Goal: Task Accomplishment & Management: Use online tool/utility

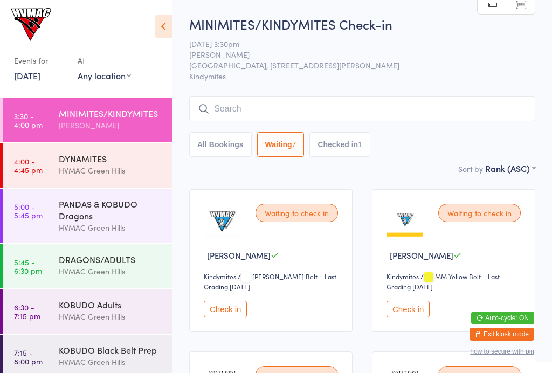
select select "4"
click at [413, 317] on button "Check in" at bounding box center [407, 309] width 43 height 17
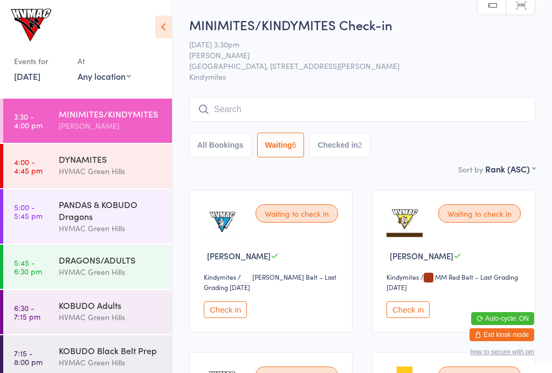
click at [239, 308] on button "Check in" at bounding box center [225, 309] width 43 height 17
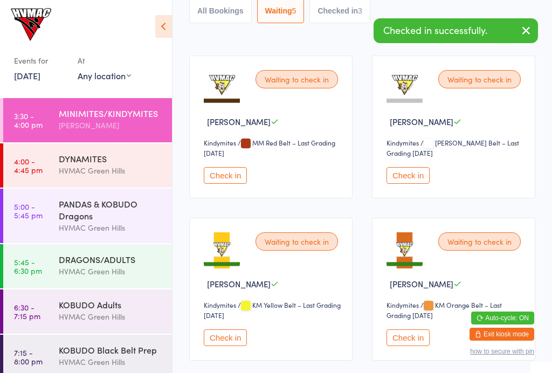
scroll to position [133, 0]
click at [420, 179] on button "Check in" at bounding box center [407, 176] width 43 height 17
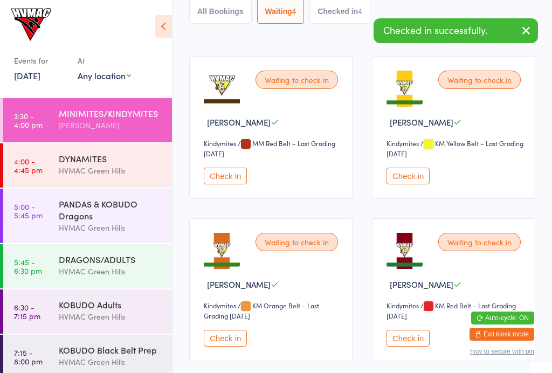
click at [413, 346] on button "Check in" at bounding box center [407, 338] width 43 height 17
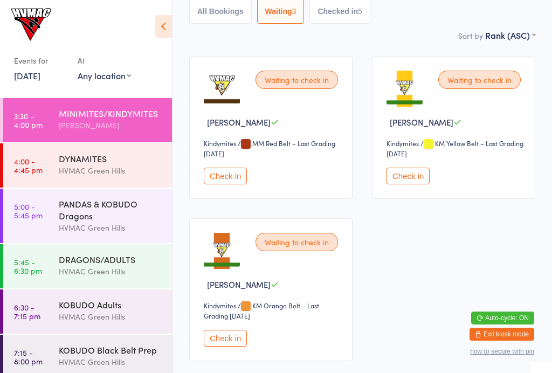
click at [226, 346] on button "Check in" at bounding box center [225, 338] width 43 height 17
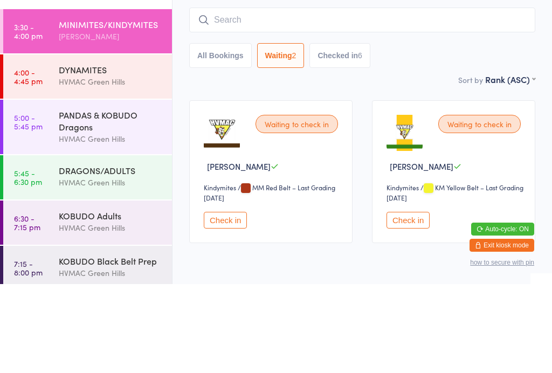
scroll to position [29, 0]
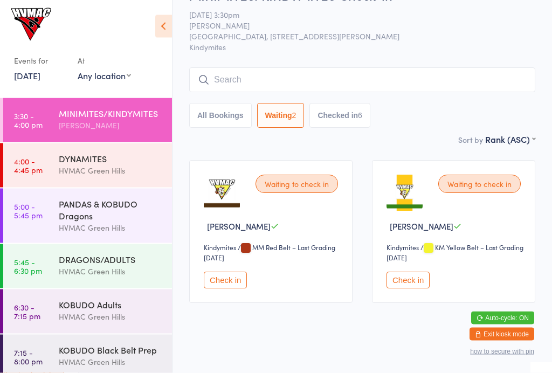
click at [124, 171] on div "HVMAC Green Hills" at bounding box center [111, 170] width 104 height 12
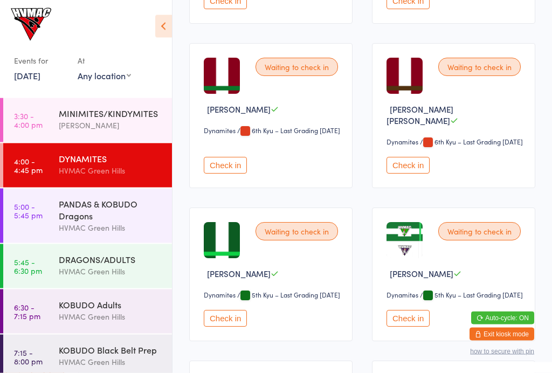
scroll to position [1400, 0]
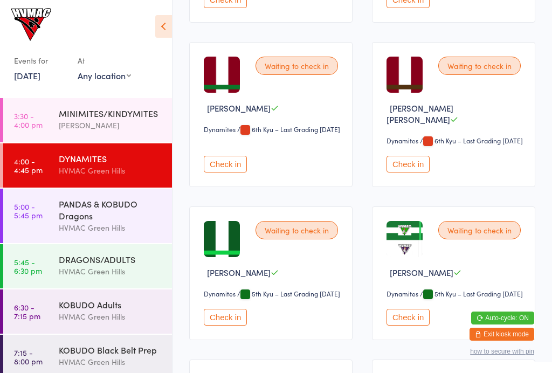
click at [236, 172] on button "Check in" at bounding box center [225, 164] width 43 height 17
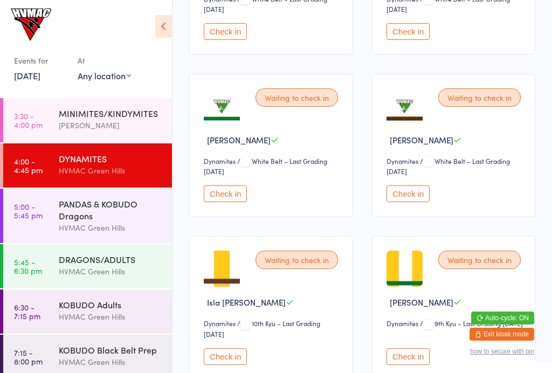
scroll to position [276, 0]
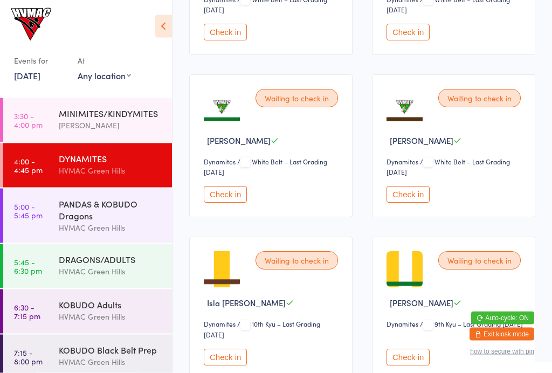
click at [59, 214] on div "PANDAS & KOBUDO Dragons" at bounding box center [111, 210] width 104 height 24
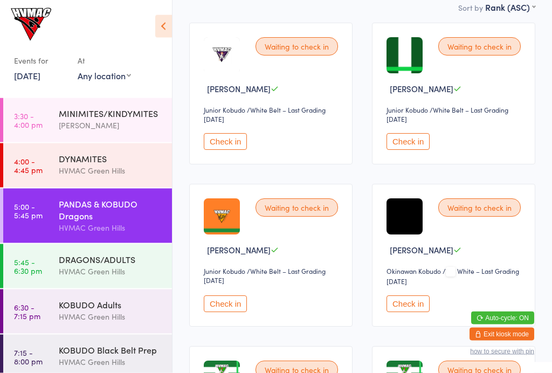
scroll to position [167, 0]
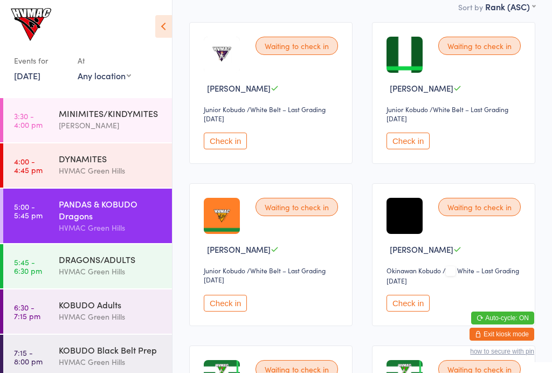
click at [235, 311] on button "Check in" at bounding box center [225, 303] width 43 height 17
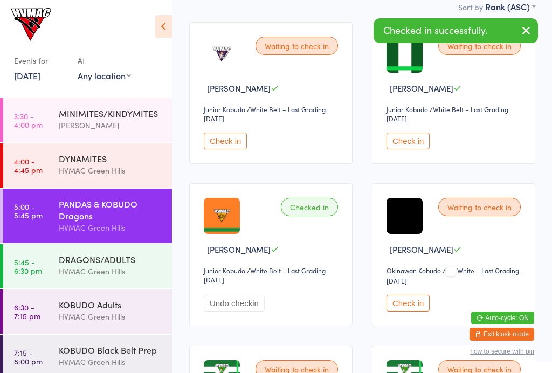
click at [61, 262] on div "DRAGONS/ADULTS" at bounding box center [111, 259] width 104 height 12
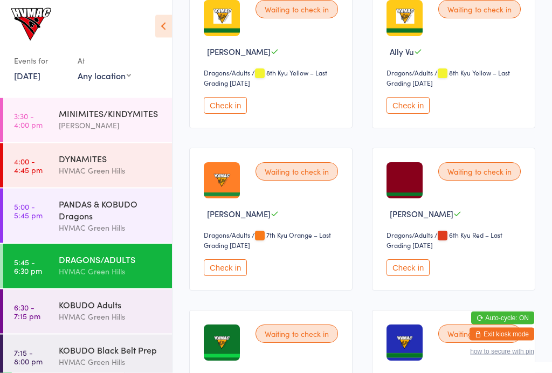
scroll to position [851, 0]
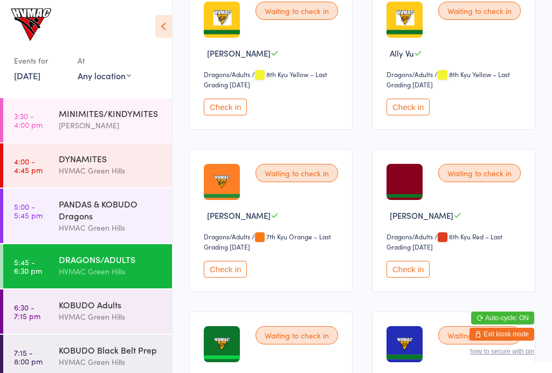
click at [232, 278] on button "Check in" at bounding box center [225, 269] width 43 height 17
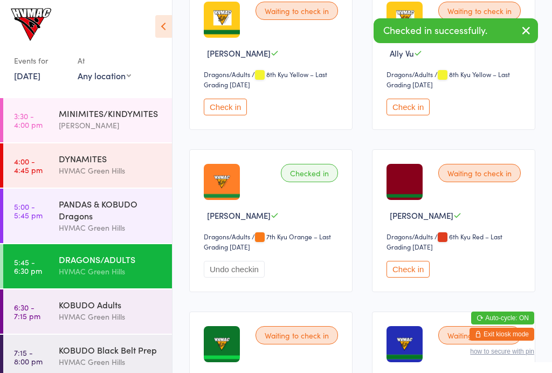
click at [116, 162] on div "DYNAMITES" at bounding box center [111, 158] width 104 height 12
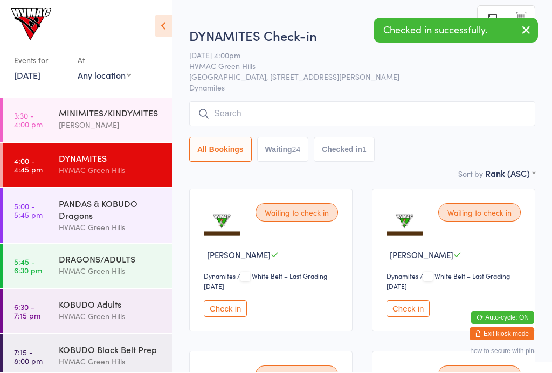
scroll to position [1, 0]
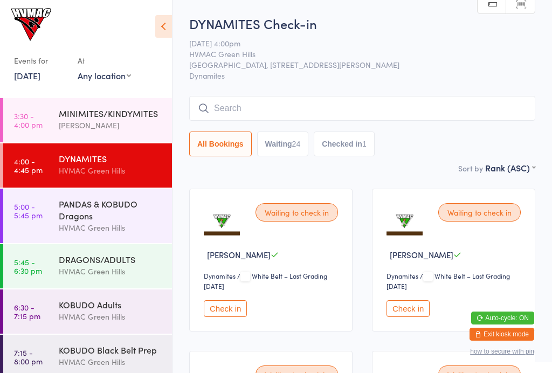
click at [110, 119] on div "MINIMITES/KINDYMITES" at bounding box center [111, 113] width 104 height 12
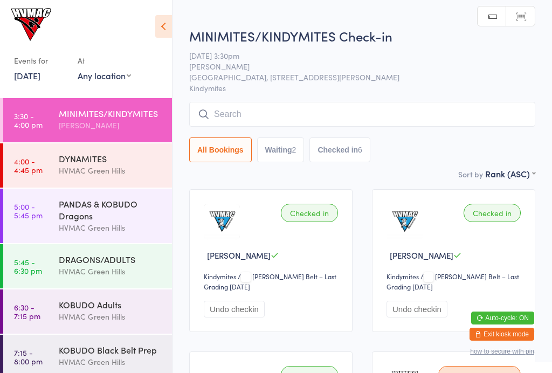
click at [348, 151] on button "Checked in 6" at bounding box center [339, 149] width 61 height 25
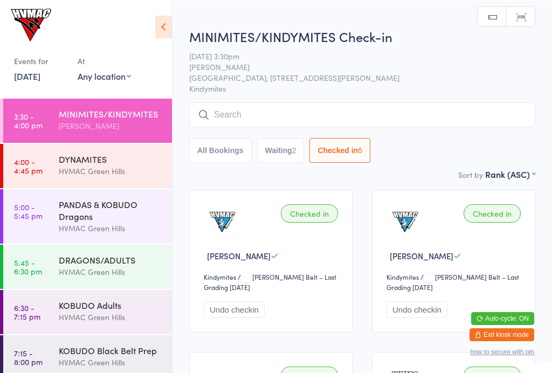
click at [290, 153] on button "Waiting 2" at bounding box center [280, 149] width 47 height 25
select select "4"
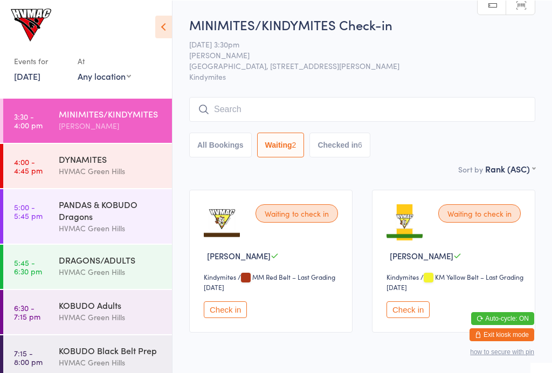
click at [274, 109] on input "search" at bounding box center [362, 108] width 346 height 25
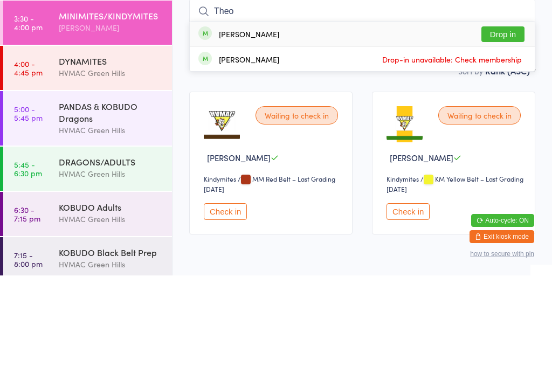
type input "Theo"
click at [511, 124] on button "Drop in" at bounding box center [502, 132] width 43 height 16
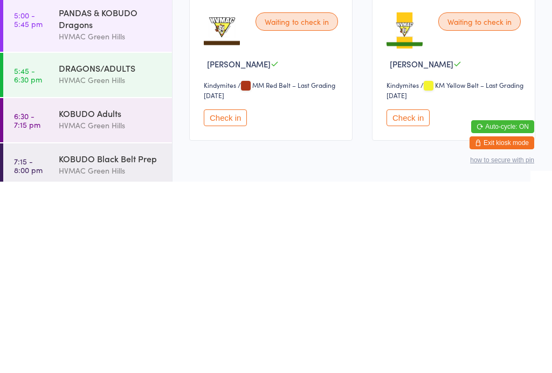
click at [414, 301] on button "Check in" at bounding box center [407, 309] width 43 height 17
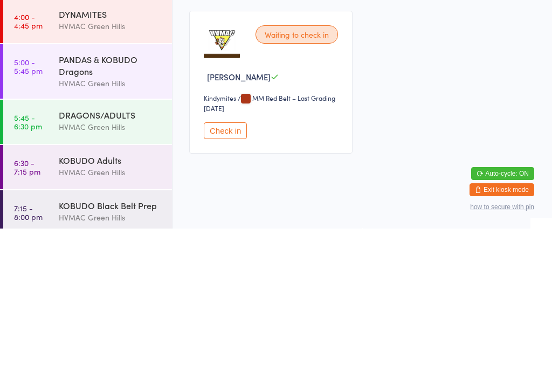
click at [218, 271] on button "Check in" at bounding box center [225, 275] width 43 height 17
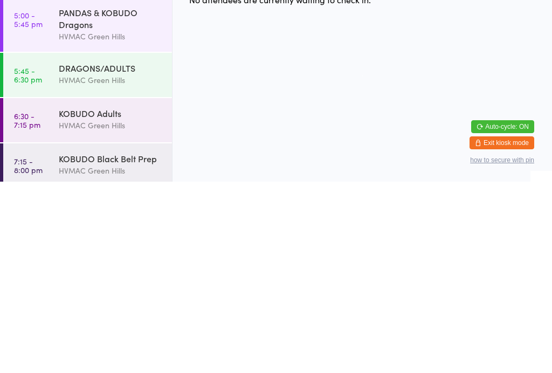
click at [106, 198] on div "PANDAS & KOBUDO Dragons" at bounding box center [111, 210] width 104 height 24
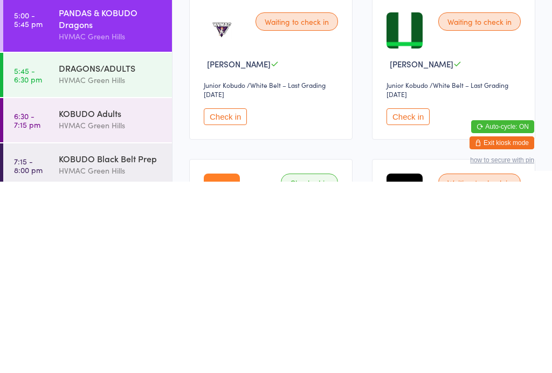
scroll to position [47, 0]
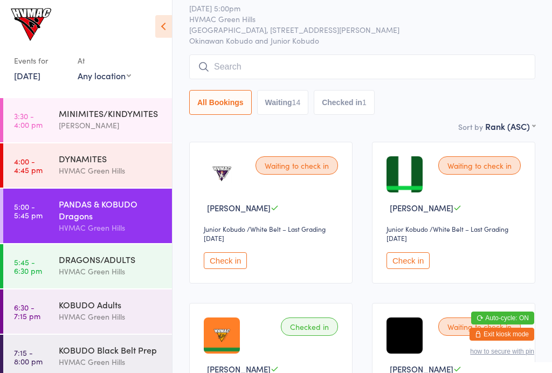
click at [285, 102] on button "Waiting 14" at bounding box center [283, 102] width 52 height 25
select select "4"
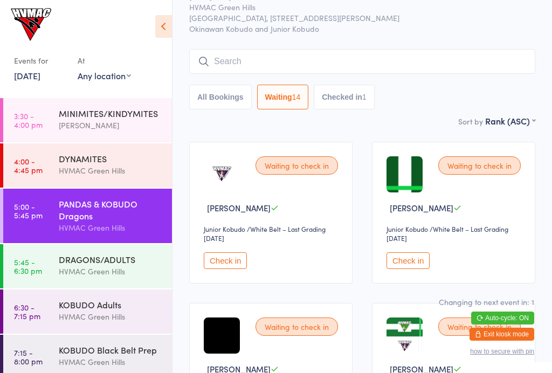
click at [106, 111] on div "MINIMITES/KINDYMITES" at bounding box center [111, 113] width 104 height 12
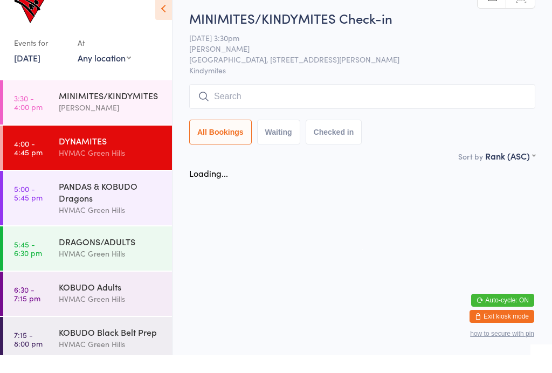
click at [102, 143] on div "DYNAMITES HVMAC [GEOGRAPHIC_DATA]" at bounding box center [115, 164] width 113 height 43
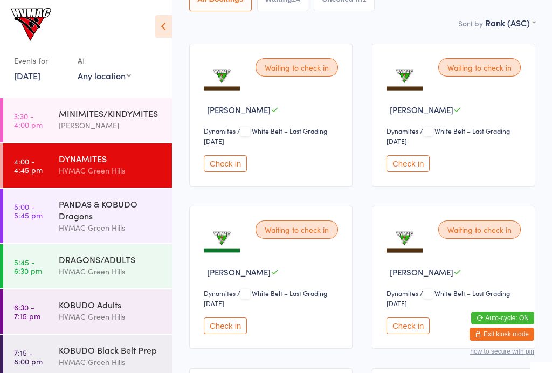
scroll to position [149, 0]
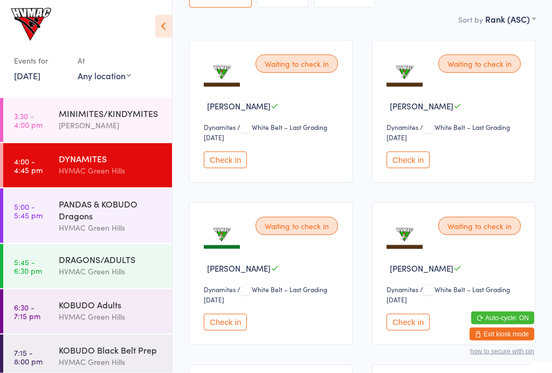
click at [223, 159] on button "Check in" at bounding box center [225, 160] width 43 height 17
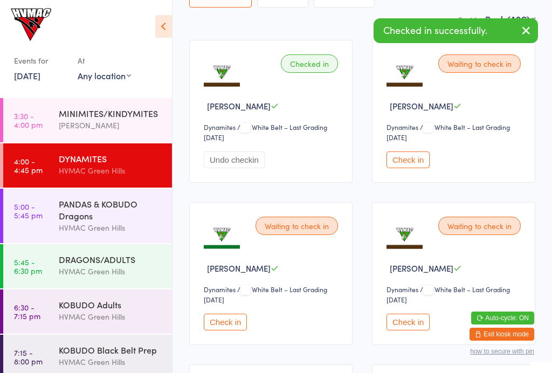
click at [248, 164] on button "Undo checkin" at bounding box center [234, 159] width 61 height 17
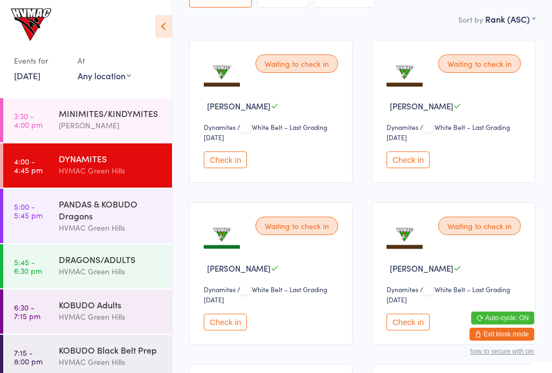
click at [228, 330] on button "Check in" at bounding box center [225, 322] width 43 height 17
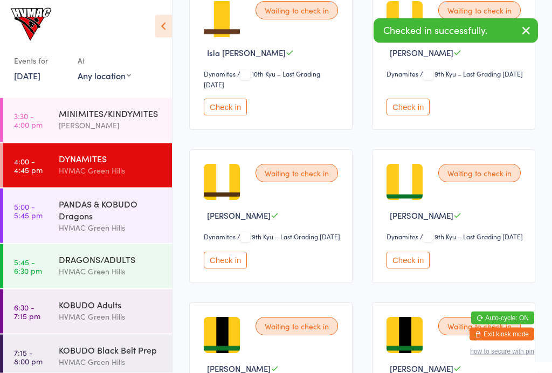
scroll to position [527, 0]
click at [416, 115] on button "Check in" at bounding box center [407, 107] width 43 height 17
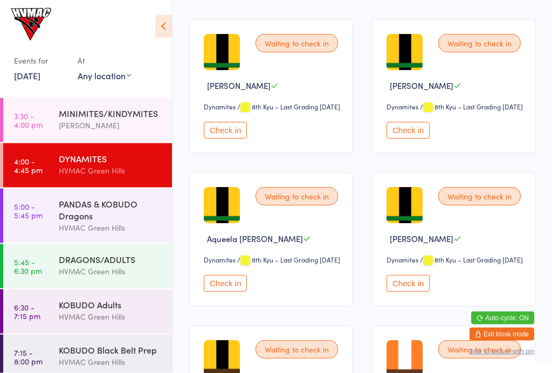
scroll to position [976, 0]
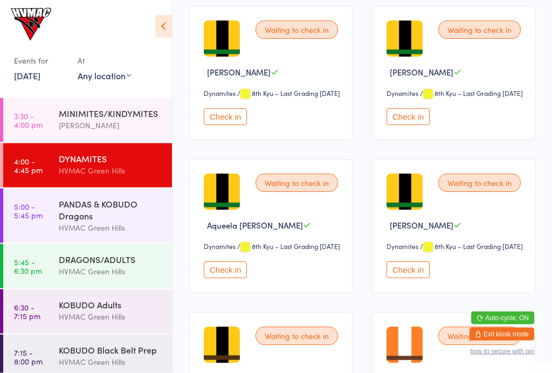
click at [247, 279] on button "Check in" at bounding box center [225, 270] width 43 height 17
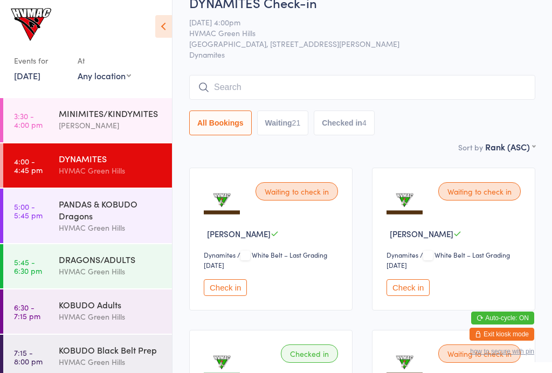
scroll to position [0, 0]
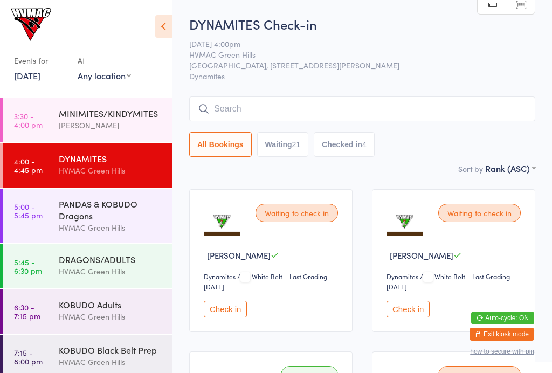
click at [350, 105] on input "search" at bounding box center [362, 108] width 346 height 25
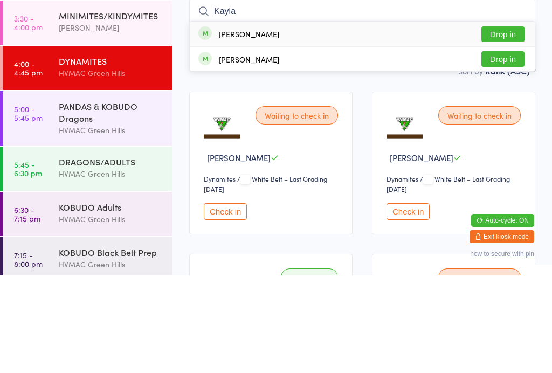
type input "Kayla"
click at [254, 127] on div "[PERSON_NAME]" at bounding box center [249, 131] width 60 height 9
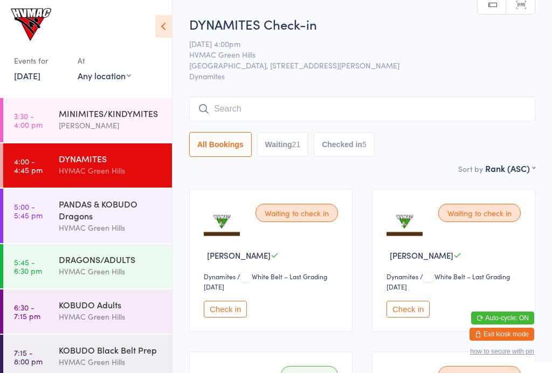
click at [516, 103] on input "search" at bounding box center [362, 108] width 346 height 25
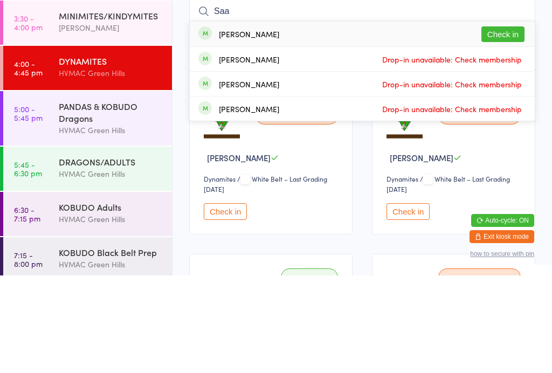
type input "Saa"
click at [508, 124] on button "Check in" at bounding box center [502, 132] width 43 height 16
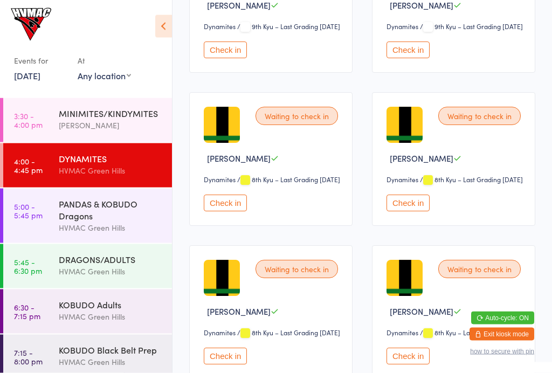
scroll to position [737, 0]
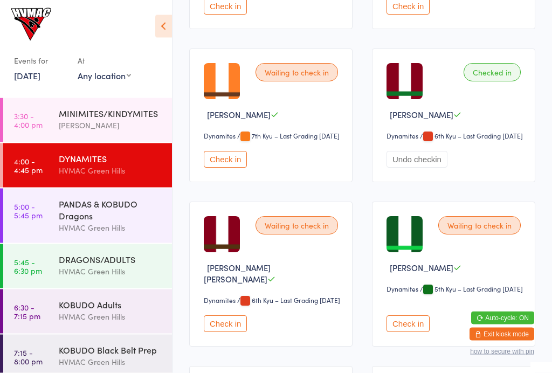
click at [219, 168] on button "Check in" at bounding box center [225, 159] width 43 height 17
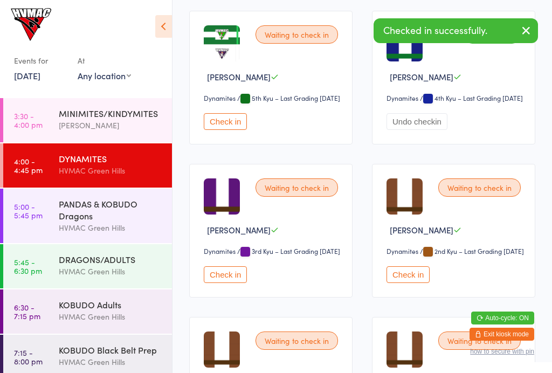
scroll to position [1787, 0]
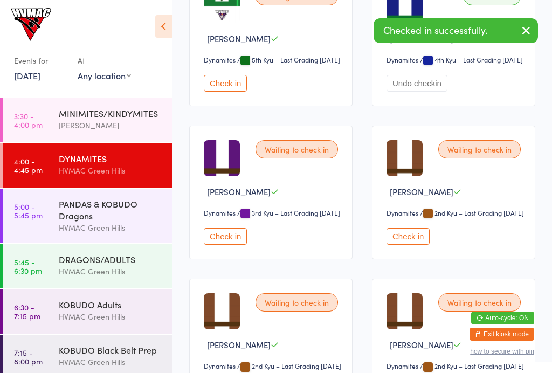
click at [234, 245] on button "Check in" at bounding box center [225, 236] width 43 height 17
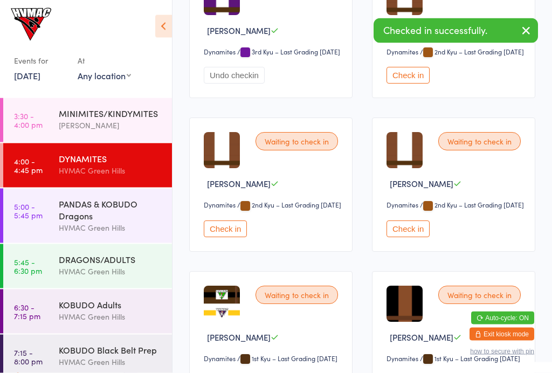
scroll to position [1950, 0]
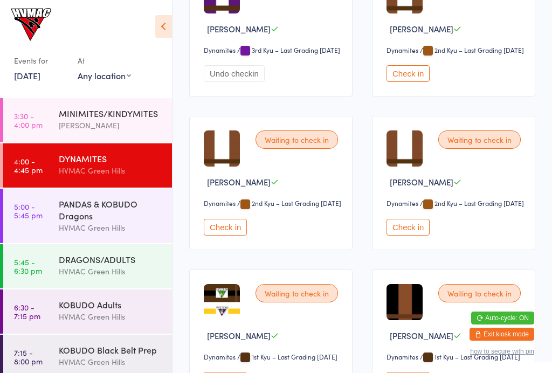
click at [415, 235] on button "Check in" at bounding box center [407, 227] width 43 height 17
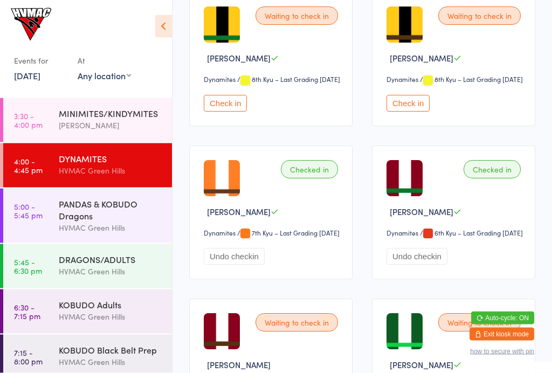
scroll to position [1289, 0]
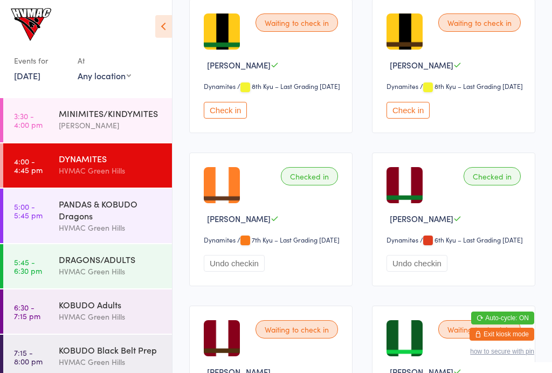
click at [408, 119] on button "Check in" at bounding box center [407, 110] width 43 height 17
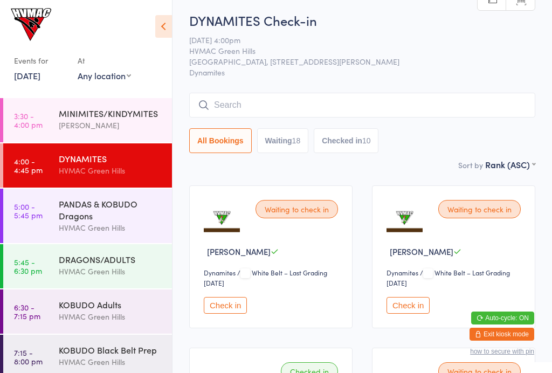
scroll to position [0, 0]
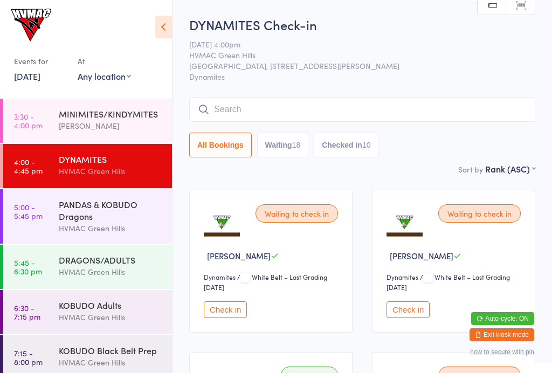
click at [228, 315] on button "Check in" at bounding box center [225, 309] width 43 height 17
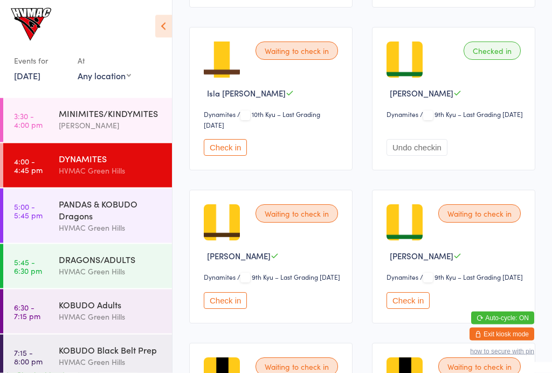
scroll to position [486, 0]
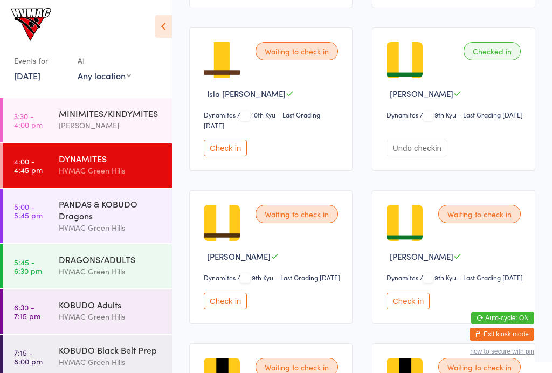
click at [218, 309] on button "Check in" at bounding box center [225, 301] width 43 height 17
click at [78, 212] on div "PANDAS & KOBUDO Dragons" at bounding box center [111, 210] width 104 height 24
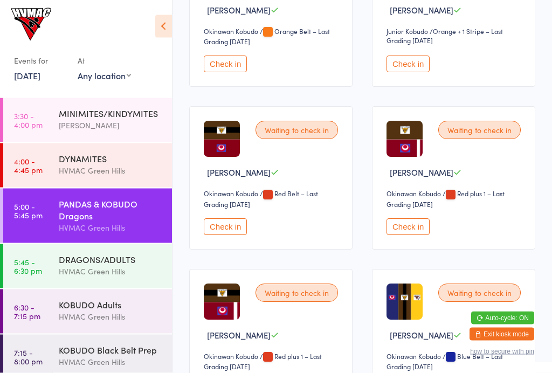
scroll to position [891, 0]
click at [220, 235] on button "Check in" at bounding box center [225, 226] width 43 height 17
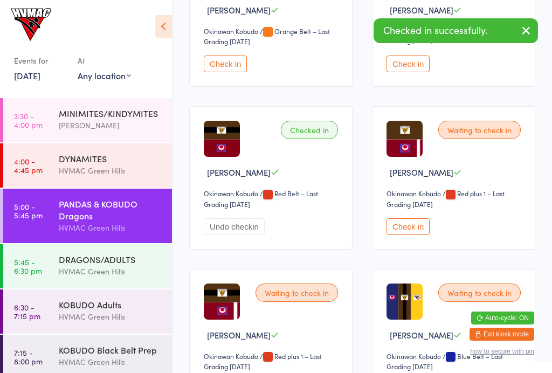
click at [82, 271] on div "HVMAC Green Hills" at bounding box center [111, 271] width 104 height 12
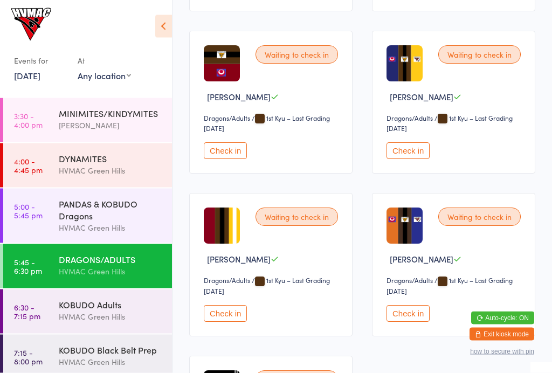
scroll to position [1944, 0]
click at [224, 159] on button "Check in" at bounding box center [225, 150] width 43 height 17
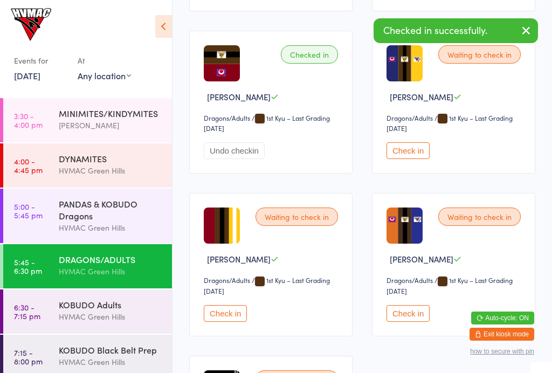
click at [103, 163] on div "DYNAMITES" at bounding box center [111, 158] width 104 height 12
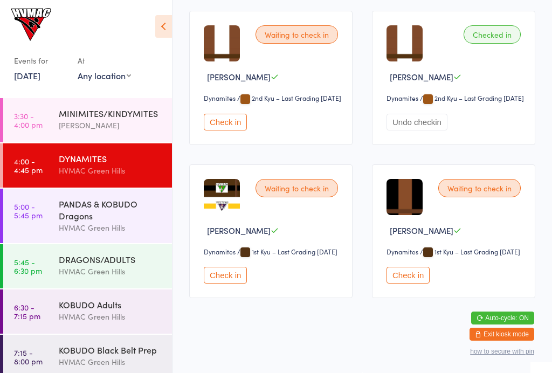
scroll to position [2174, 0]
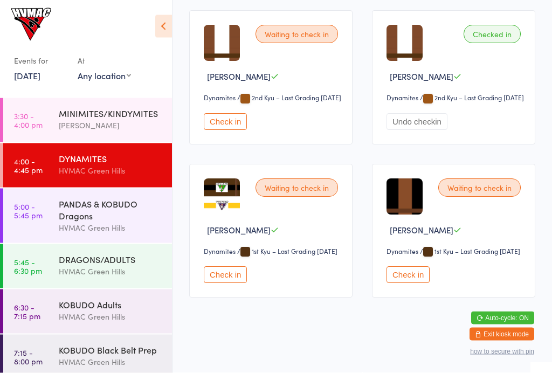
click at [230, 283] on button "Check in" at bounding box center [225, 275] width 43 height 17
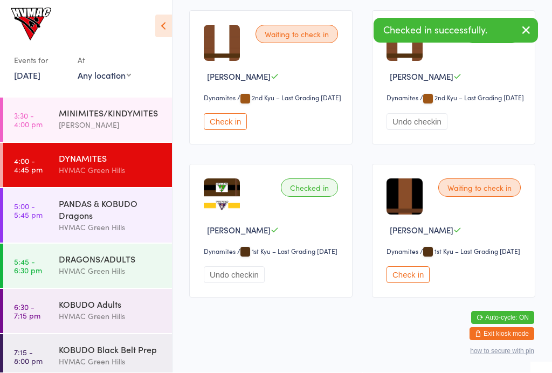
click at [412, 283] on button "Check in" at bounding box center [407, 275] width 43 height 17
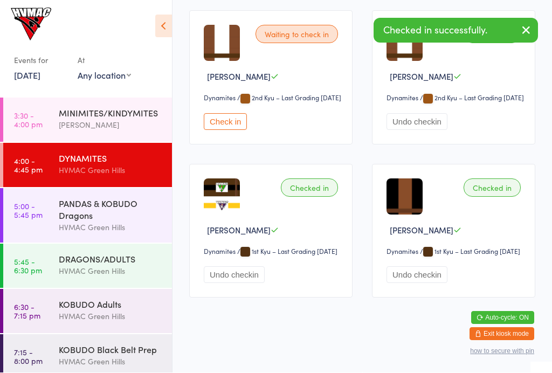
click at [416, 283] on button "Undo checkin" at bounding box center [416, 275] width 61 height 17
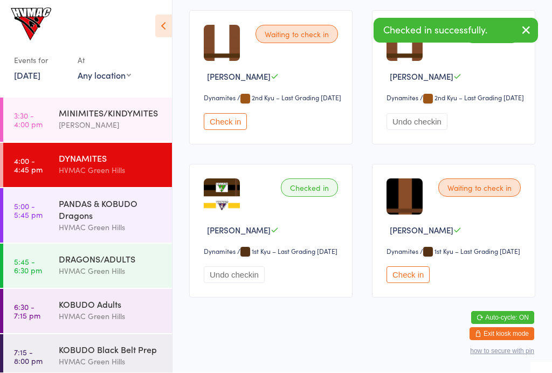
click at [415, 283] on button "Check in" at bounding box center [407, 275] width 43 height 17
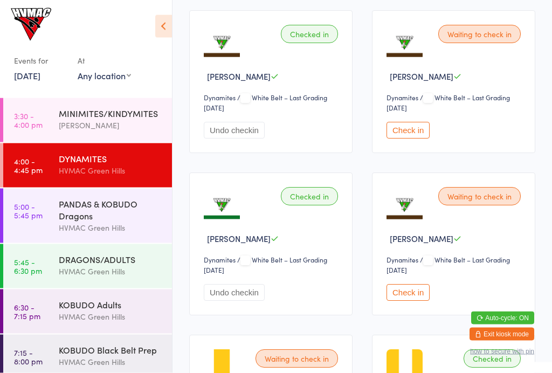
scroll to position [0, 0]
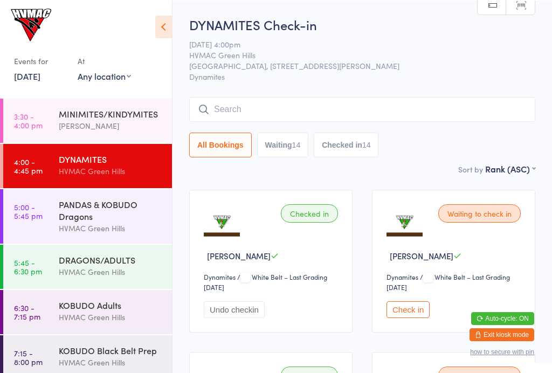
click at [292, 120] on input "search" at bounding box center [362, 108] width 346 height 25
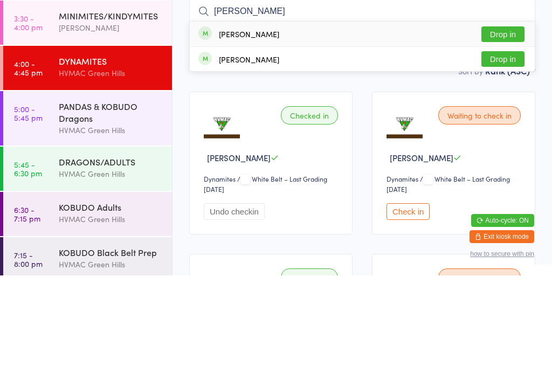
type input "[PERSON_NAME]"
click at [500, 124] on button "Drop in" at bounding box center [502, 132] width 43 height 16
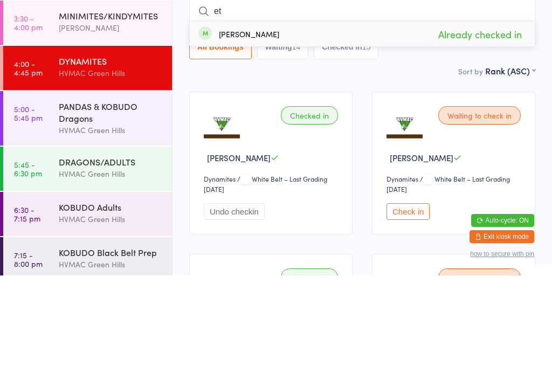
type input "e"
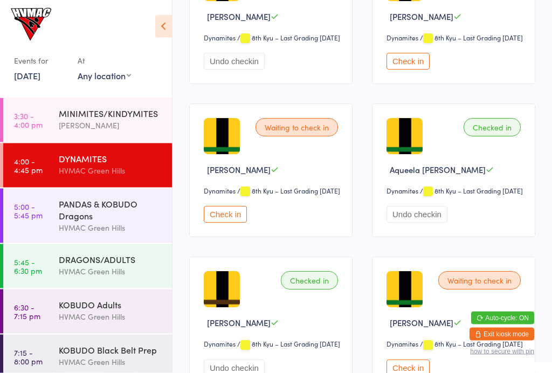
scroll to position [1032, 0]
click at [226, 223] on button "Check in" at bounding box center [225, 214] width 43 height 17
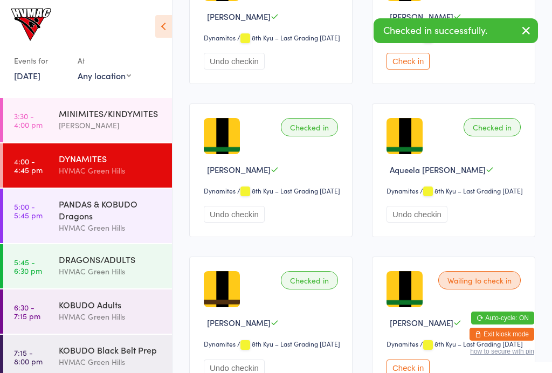
click at [468, 324] on div "Waiting to check in [PERSON_NAME] Dynamites Dynamites / 8th Kyu – Last Grading …" at bounding box center [453, 323] width 163 height 134
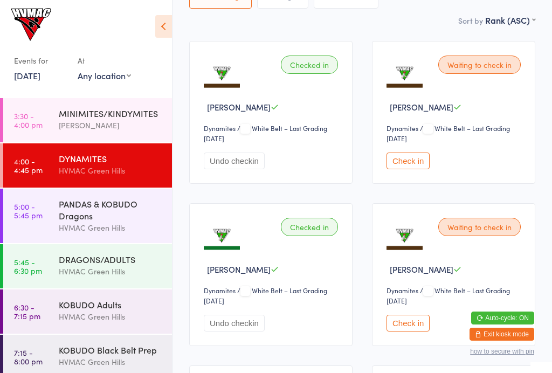
scroll to position [148, 0]
click at [95, 269] on div "HVMAC Green Hills" at bounding box center [111, 271] width 104 height 12
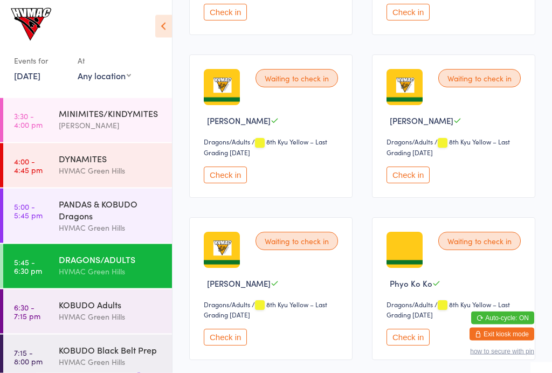
click at [412, 179] on button "Check in" at bounding box center [407, 175] width 43 height 17
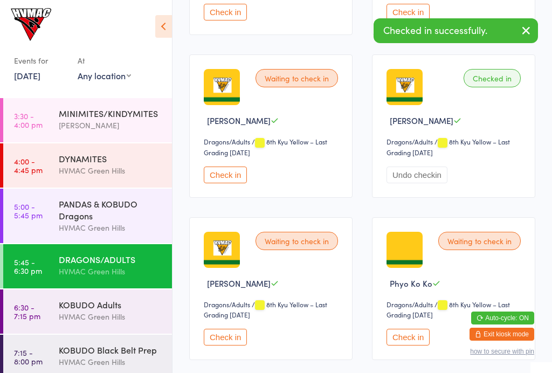
click at [233, 342] on button "Check in" at bounding box center [225, 337] width 43 height 17
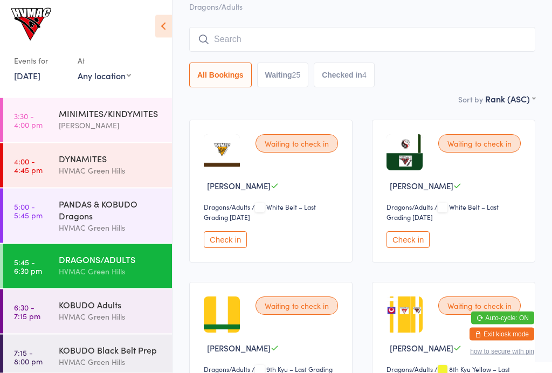
scroll to position [0, 0]
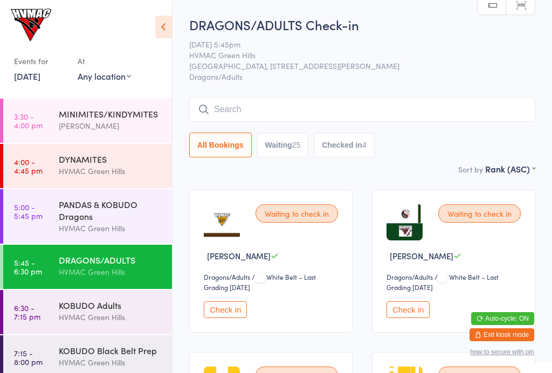
click at [298, 156] on button "Waiting 25" at bounding box center [283, 144] width 52 height 25
select select "4"
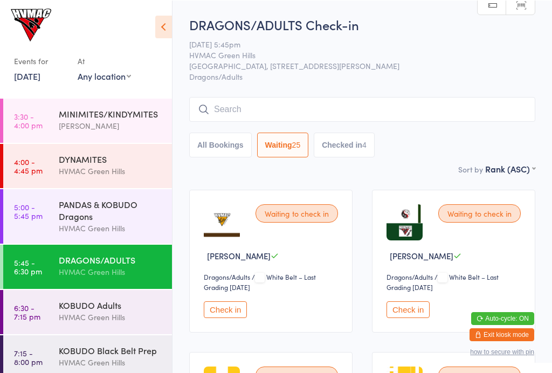
click at [267, 111] on input "search" at bounding box center [362, 108] width 346 height 25
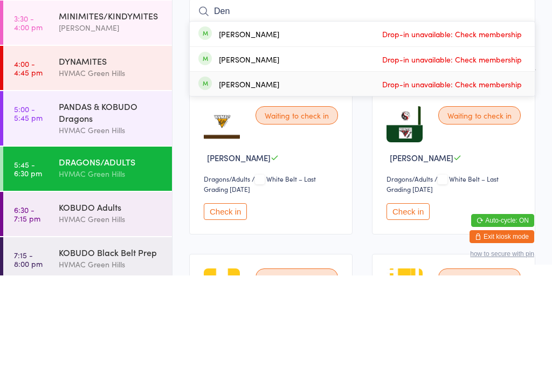
type input "Den"
click at [265, 177] on div "[PERSON_NAME]" at bounding box center [249, 181] width 60 height 9
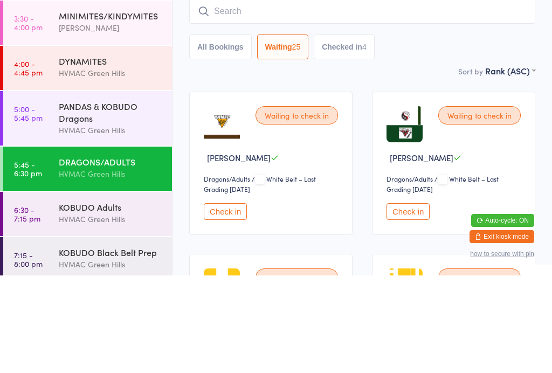
scroll to position [98, 0]
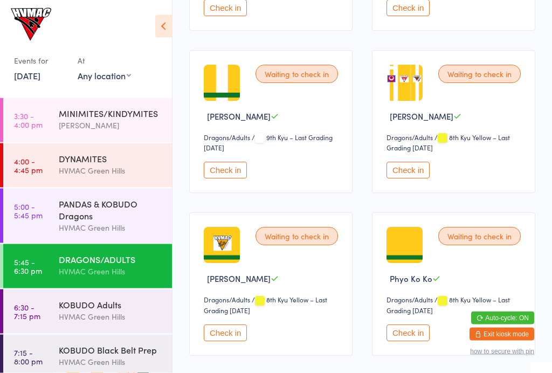
click at [219, 179] on button "Check in" at bounding box center [225, 170] width 43 height 17
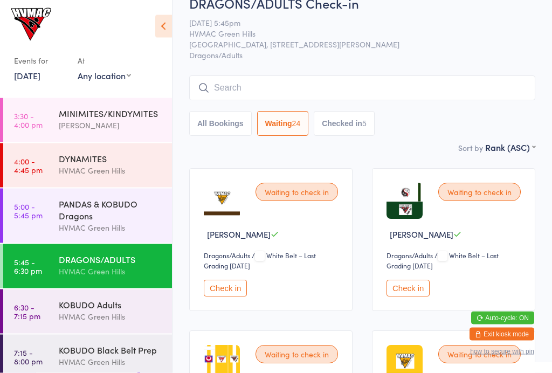
scroll to position [0, 0]
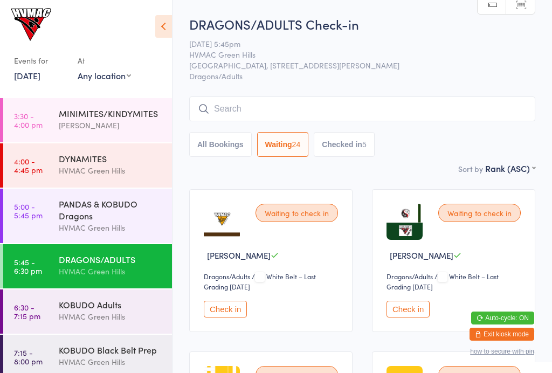
click at [309, 107] on input "search" at bounding box center [362, 108] width 346 height 25
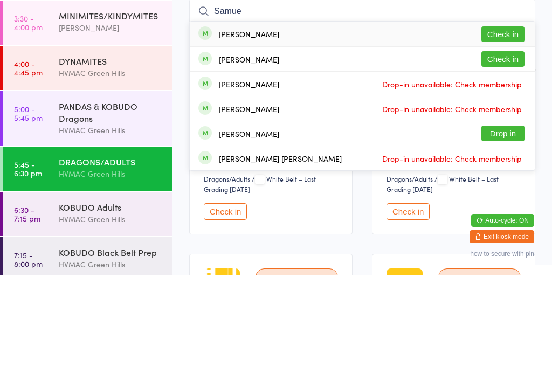
type input "Samue"
click at [260, 177] on div "[PERSON_NAME]" at bounding box center [249, 181] width 60 height 9
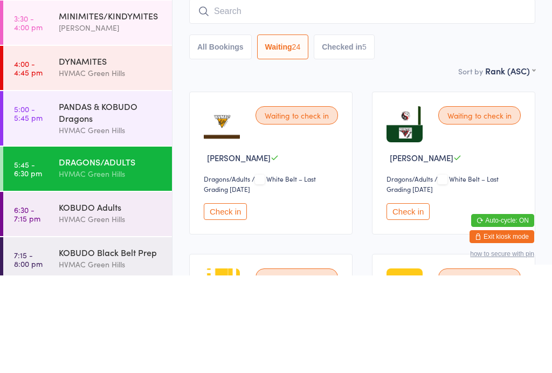
click at [294, 189] on div "Waiting to check in [PERSON_NAME] de la Riva Dragons/Adults Dragons/Adults / Wh…" at bounding box center [270, 260] width 163 height 143
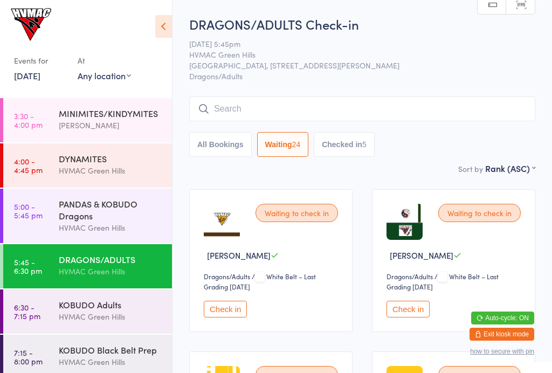
select select "4"
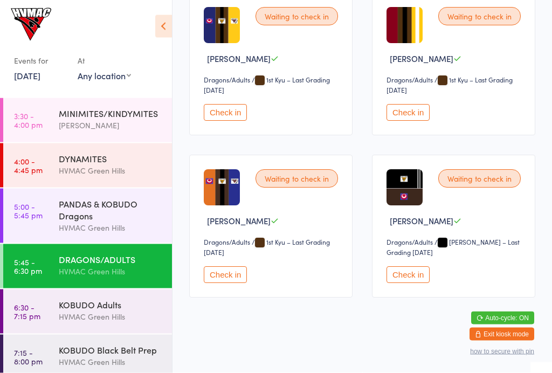
scroll to position [1843, 0]
click at [96, 221] on div "PANDAS & KOBUDO Dragons" at bounding box center [111, 210] width 104 height 24
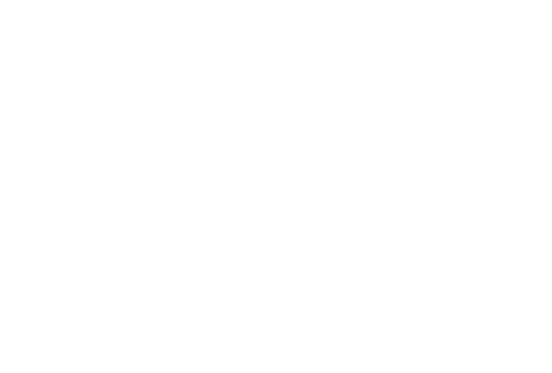
scroll to position [1182, 0]
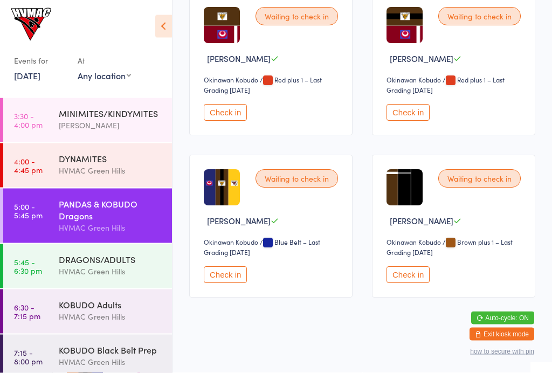
click at [91, 161] on div "DYNAMITES" at bounding box center [111, 158] width 104 height 12
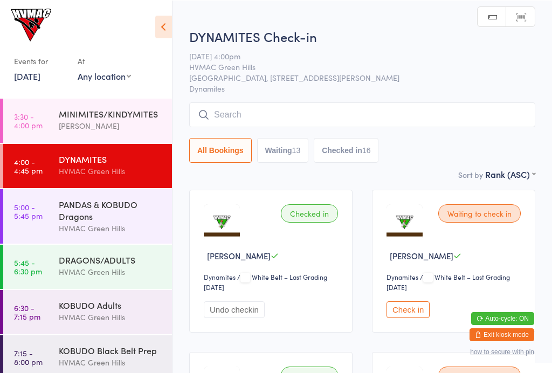
click at [294, 152] on button "Waiting 13" at bounding box center [283, 149] width 52 height 25
select select "4"
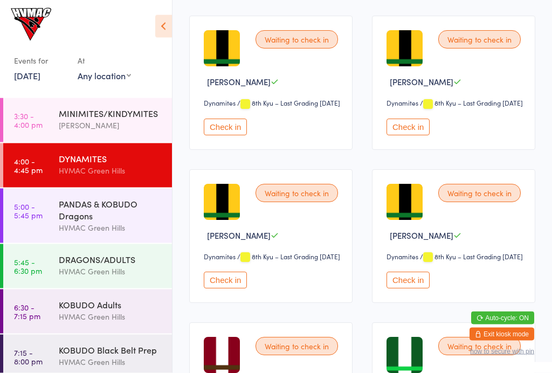
scroll to position [498, 0]
click at [233, 135] on button "Check in" at bounding box center [225, 127] width 43 height 17
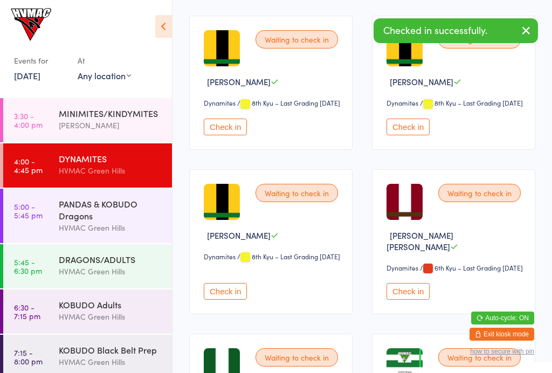
click at [411, 135] on button "Check in" at bounding box center [407, 127] width 43 height 17
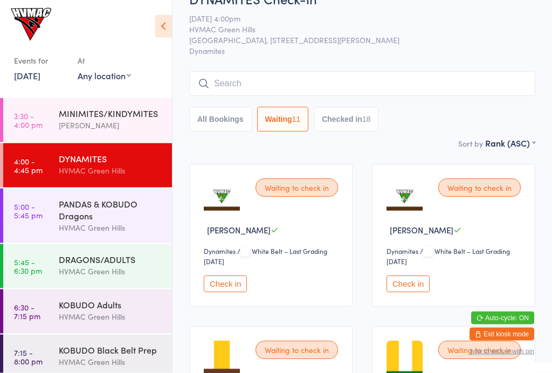
scroll to position [0, 0]
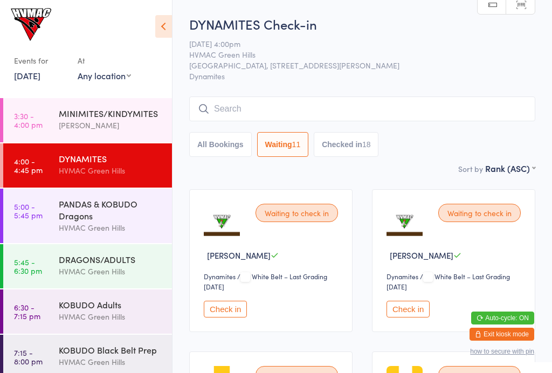
click at [303, 106] on input "search" at bounding box center [362, 108] width 346 height 25
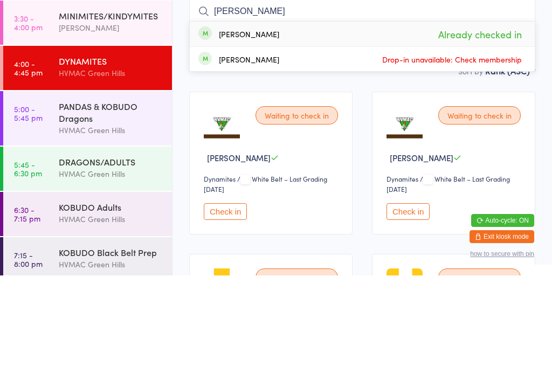
type input "[PERSON_NAME]"
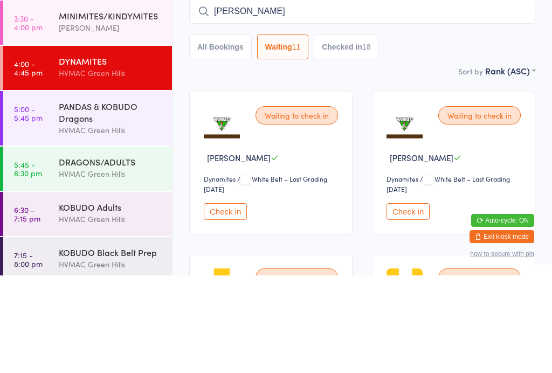
scroll to position [98, 0]
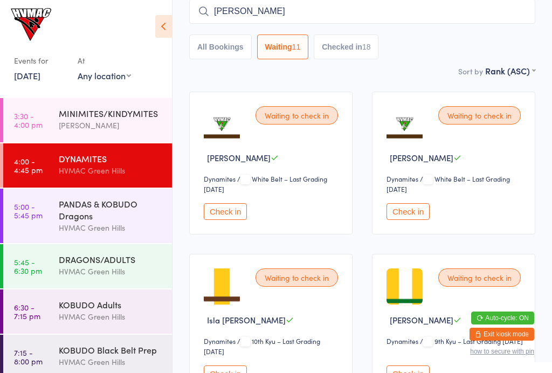
click at [103, 213] on div "PANDAS & KOBUDO Dragons" at bounding box center [111, 210] width 104 height 24
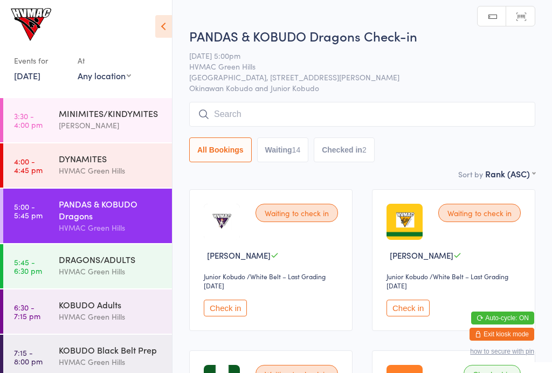
click at [301, 114] on input "search" at bounding box center [362, 114] width 346 height 25
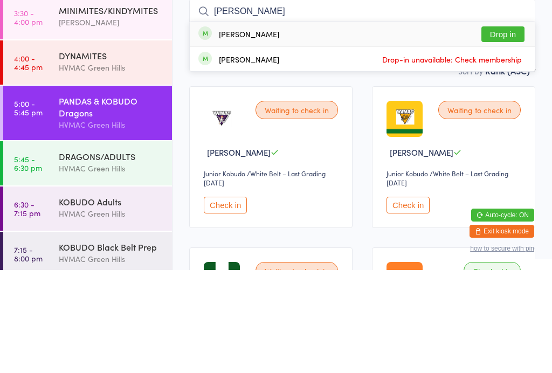
type input "[PERSON_NAME]"
click at [512, 129] on button "Drop in" at bounding box center [502, 137] width 43 height 16
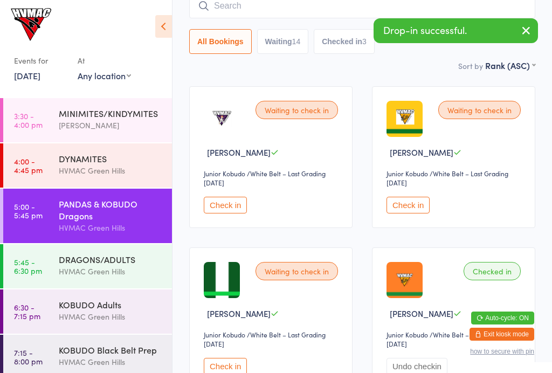
click at [88, 150] on div "DYNAMITES HVMAC [GEOGRAPHIC_DATA]" at bounding box center [115, 164] width 113 height 43
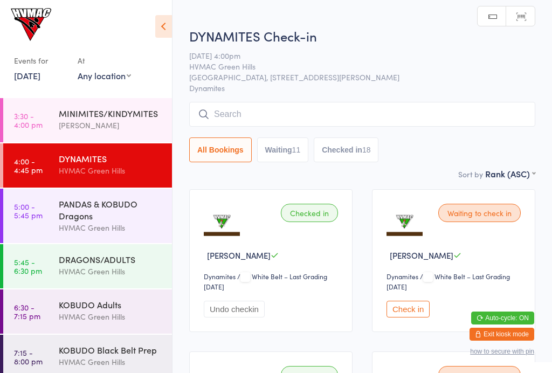
click at [282, 150] on button "Waiting 11" at bounding box center [283, 149] width 52 height 25
select select "4"
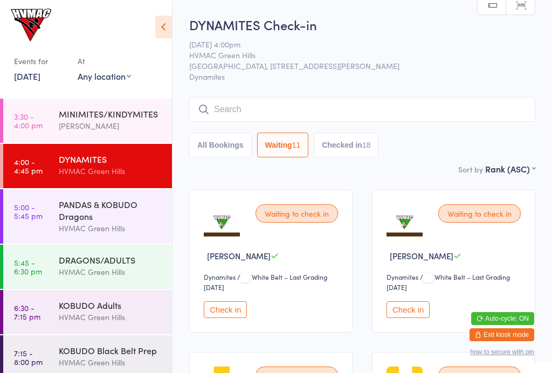
click at [407, 311] on button "Check in" at bounding box center [407, 309] width 43 height 17
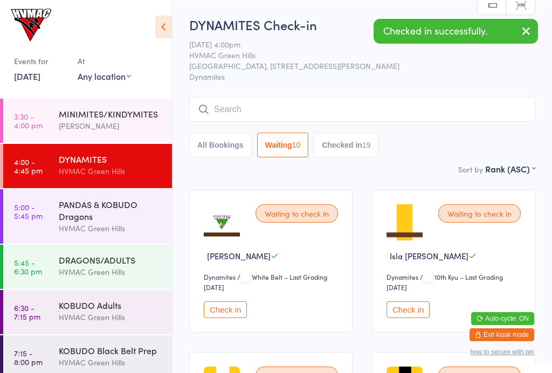
click at [412, 315] on button "Check in" at bounding box center [407, 309] width 43 height 17
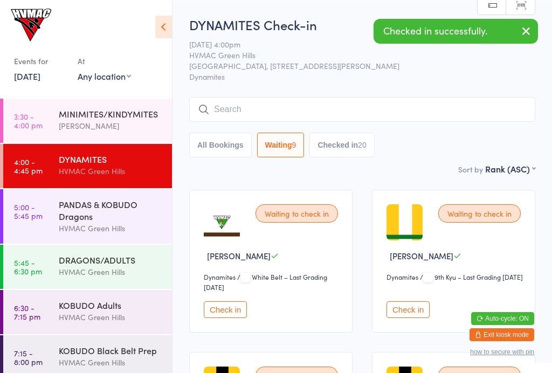
click at [411, 316] on button "Check in" at bounding box center [407, 309] width 43 height 17
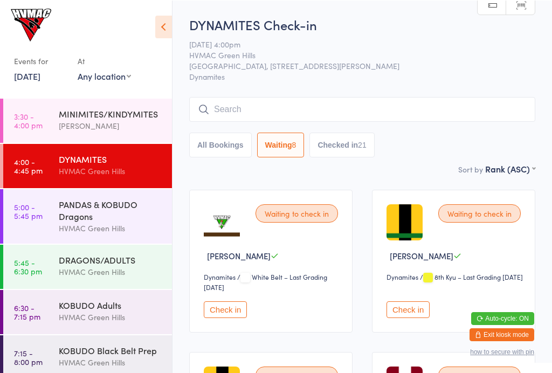
click at [406, 316] on button "Check in" at bounding box center [407, 309] width 43 height 17
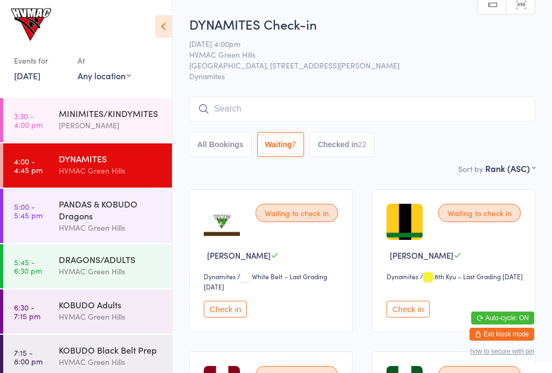
click at [253, 107] on input "search" at bounding box center [362, 108] width 346 height 25
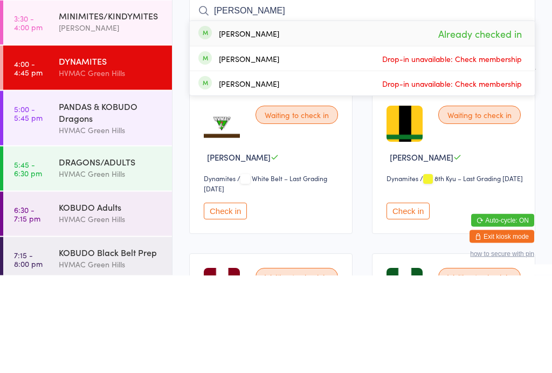
type input "Zach"
click at [279, 119] on div "Zachary Osborne Already checked in" at bounding box center [362, 131] width 345 height 25
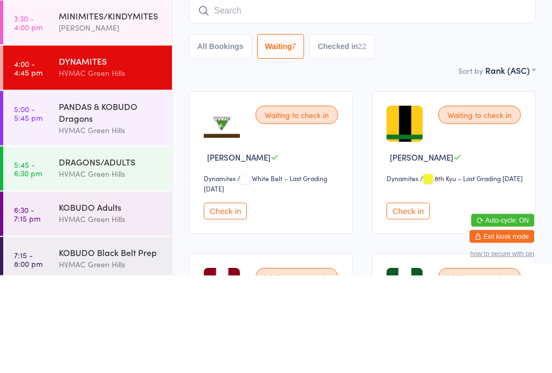
scroll to position [98, 0]
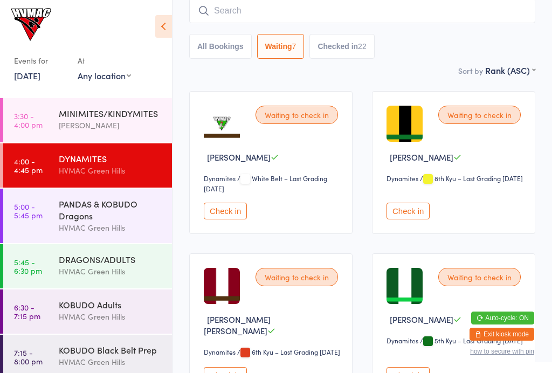
click at [241, 212] on button "Check in" at bounding box center [225, 211] width 43 height 17
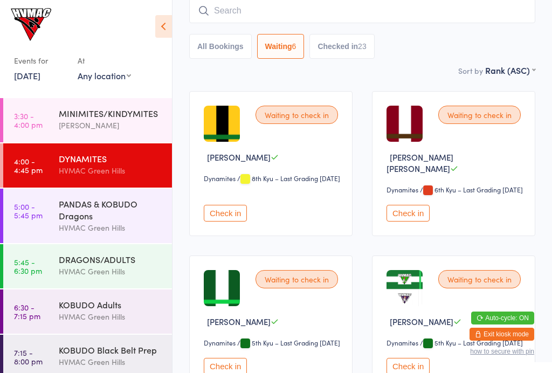
click at [238, 221] on button "Check in" at bounding box center [225, 213] width 43 height 17
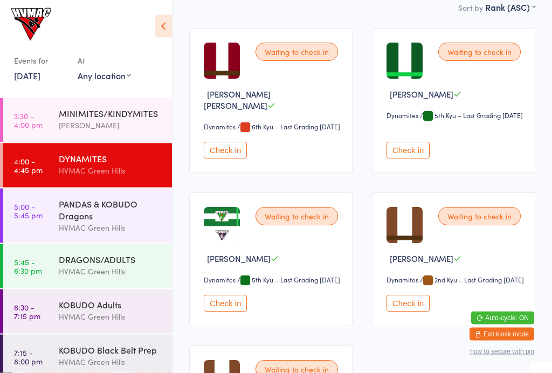
click at [407, 145] on button "Check in" at bounding box center [407, 150] width 43 height 17
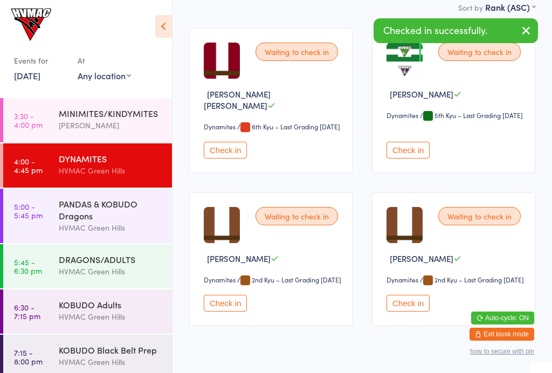
click at [421, 154] on button "Check in" at bounding box center [407, 150] width 43 height 17
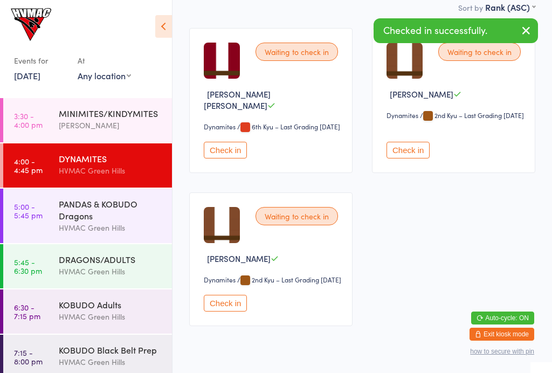
click at [421, 157] on button "Check in" at bounding box center [407, 150] width 43 height 17
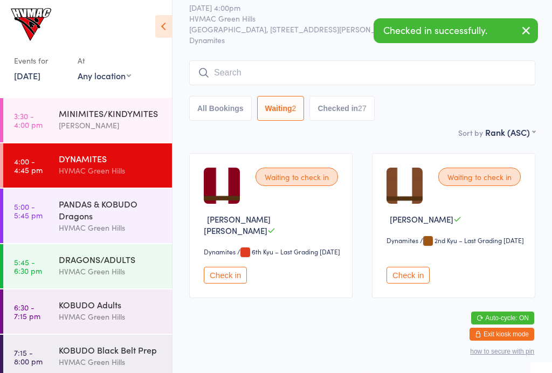
scroll to position [29, 0]
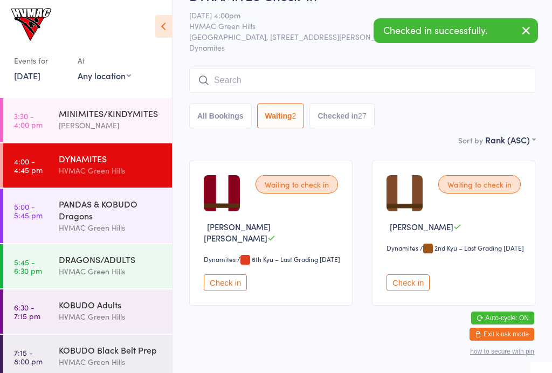
click at [422, 279] on button "Check in" at bounding box center [407, 282] width 43 height 17
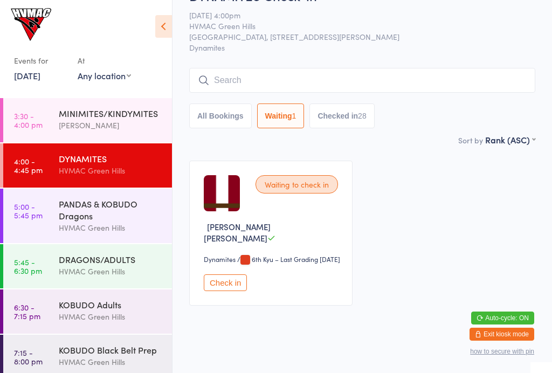
click at [71, 211] on div "PANDAS & KOBUDO Dragons" at bounding box center [111, 210] width 104 height 24
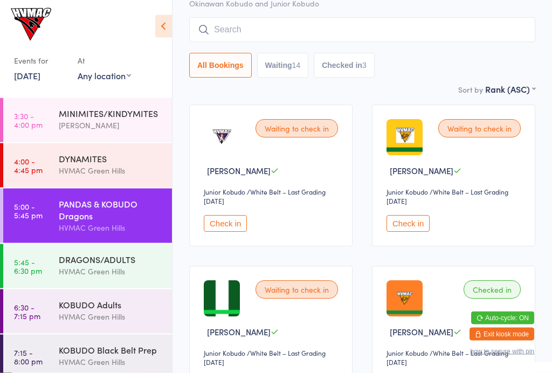
scroll to position [85, 0]
click at [230, 227] on button "Check in" at bounding box center [225, 223] width 43 height 17
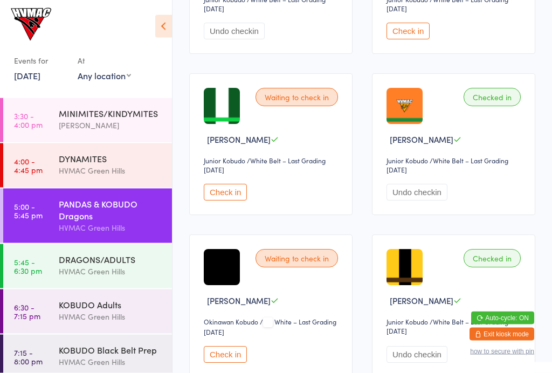
scroll to position [278, 0]
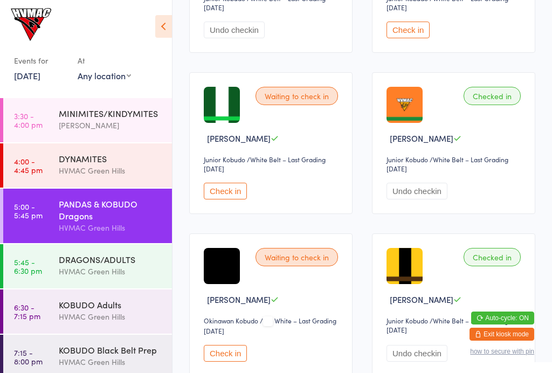
click at [235, 198] on button "Check in" at bounding box center [225, 191] width 43 height 17
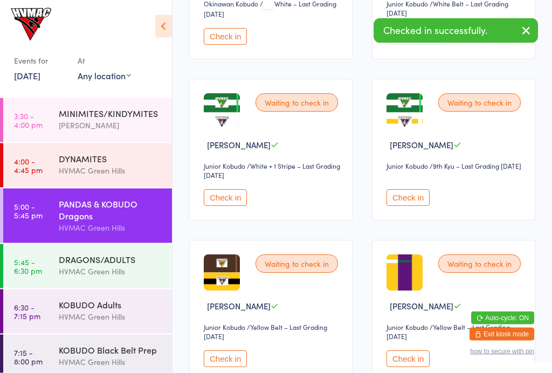
click at [240, 206] on button "Check in" at bounding box center [225, 198] width 43 height 17
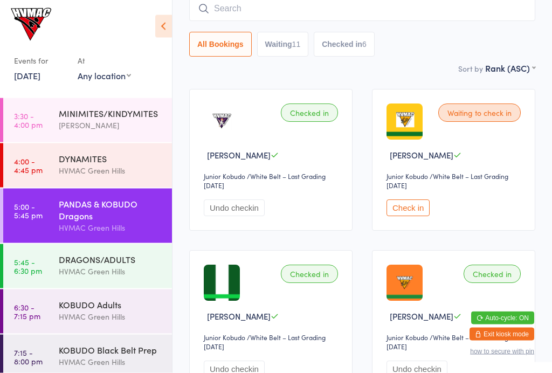
scroll to position [0, 0]
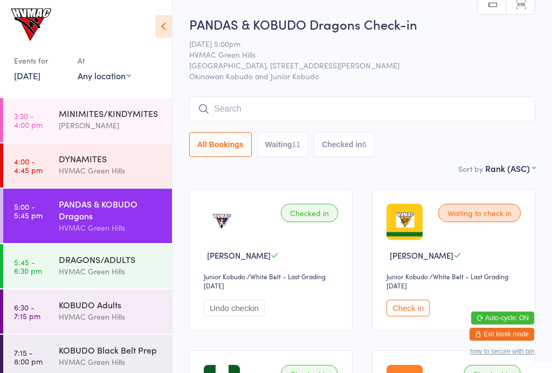
click at [297, 145] on button "Waiting 11" at bounding box center [283, 144] width 52 height 25
select select "4"
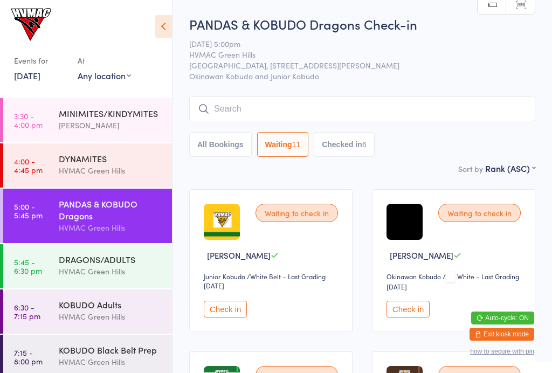
click at [62, 261] on div "DRAGONS/ADULTS" at bounding box center [111, 259] width 104 height 12
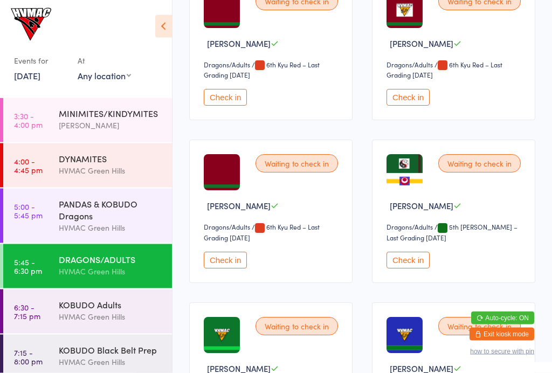
click at [413, 269] on button "Check in" at bounding box center [407, 260] width 43 height 17
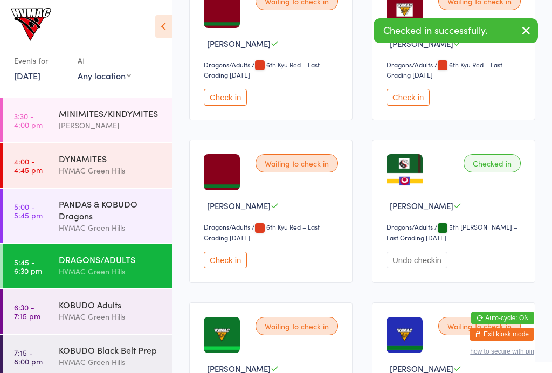
click at [90, 310] on div "KOBUDO Adults" at bounding box center [111, 305] width 104 height 12
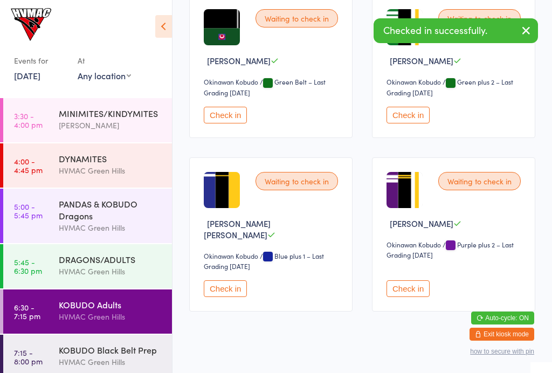
scroll to position [524, 0]
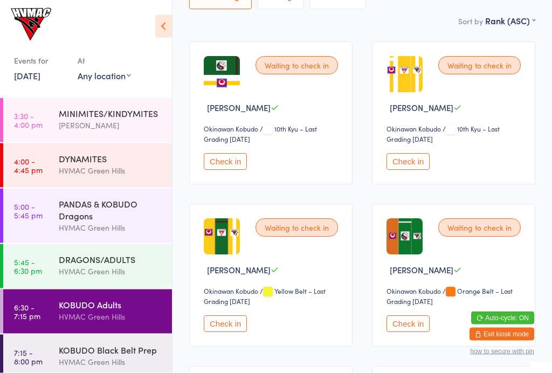
click at [229, 155] on div "Waiting to check in Sofi Ayaz Okinawan Kobudo Okinawan Kobudo / 10th Kyu – Last…" at bounding box center [270, 113] width 163 height 143
click at [224, 164] on button "Check in" at bounding box center [225, 161] width 43 height 17
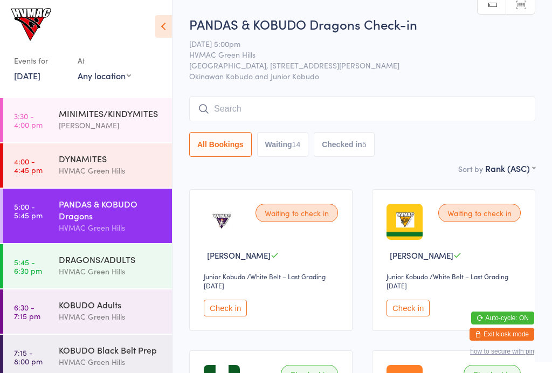
click at [365, 152] on button "Checked in 5" at bounding box center [344, 144] width 61 height 25
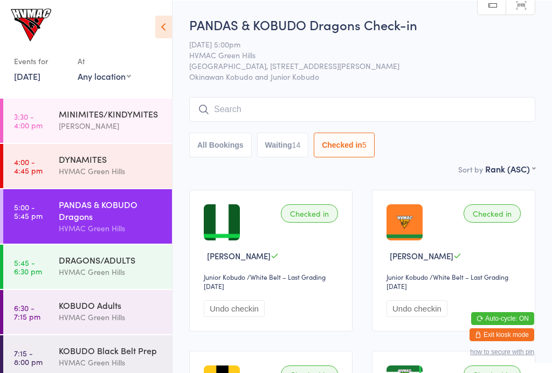
click at [283, 156] on button "Waiting 14" at bounding box center [283, 144] width 52 height 25
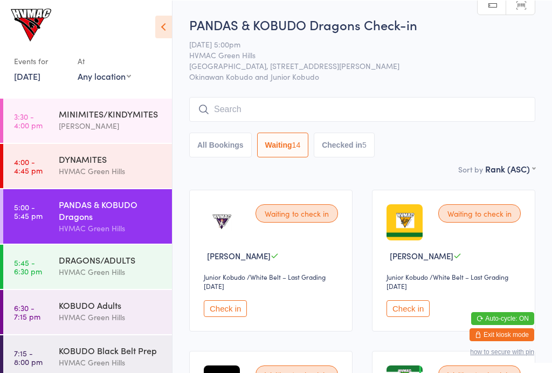
select select "4"
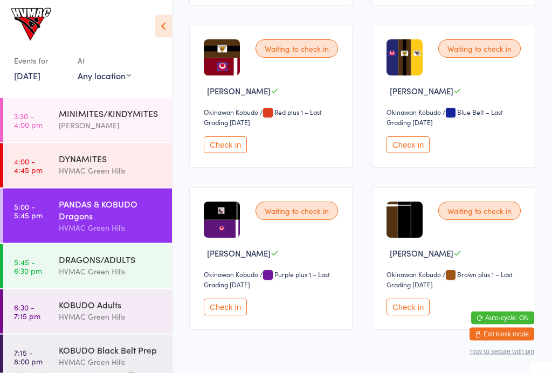
scroll to position [1017, 0]
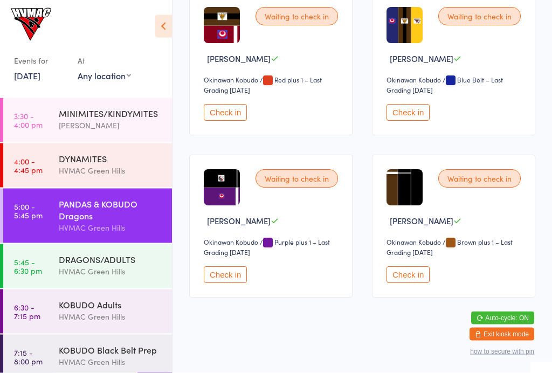
click at [226, 121] on button "Check in" at bounding box center [225, 113] width 43 height 17
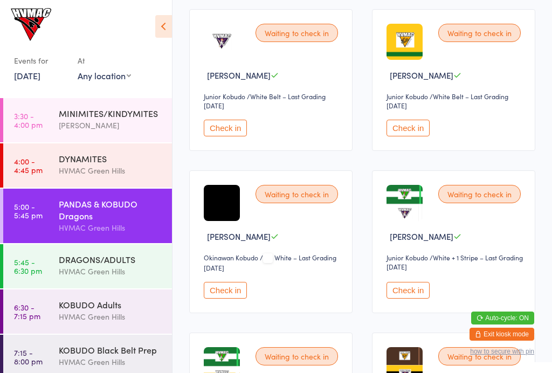
scroll to position [0, 0]
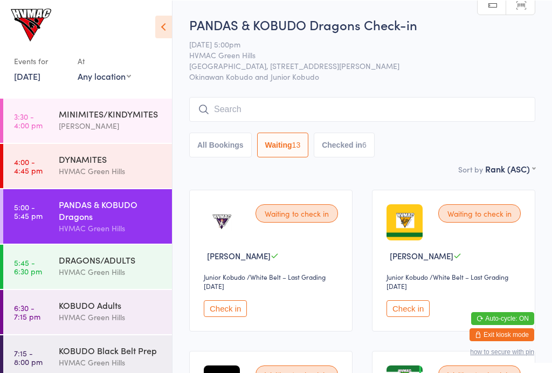
click at [237, 315] on button "Check in" at bounding box center [225, 308] width 43 height 17
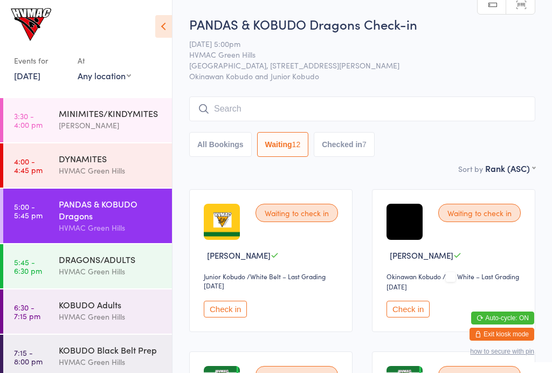
click at [216, 111] on input "search" at bounding box center [362, 108] width 346 height 25
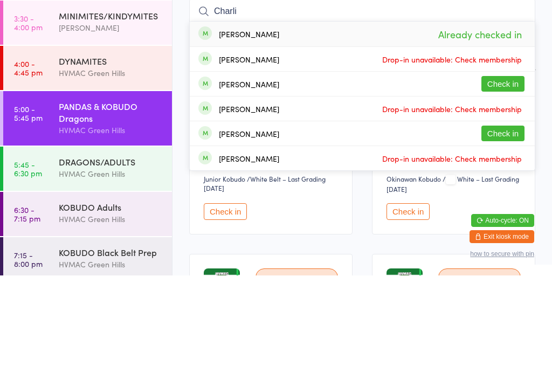
type input "Charlie"
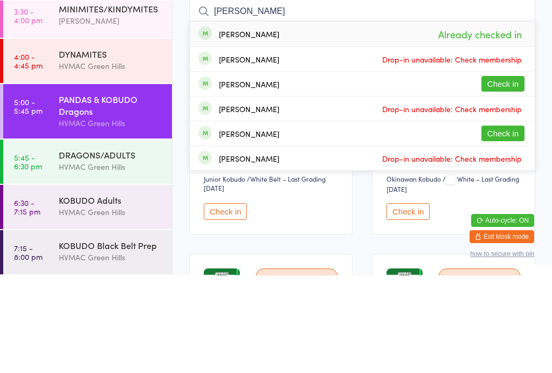
scroll to position [9, 0]
click at [110, 237] on div "DRAGONS/ADULTS HVMAC Green Hills" at bounding box center [115, 258] width 113 height 43
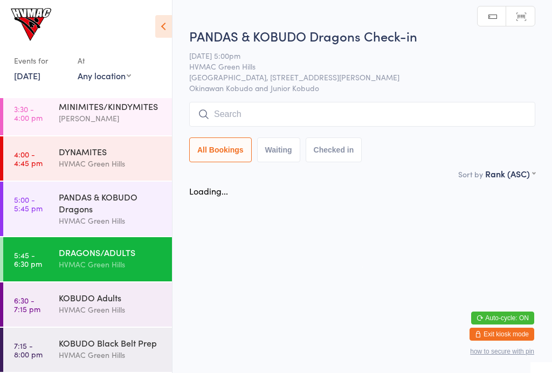
click at [109, 249] on div "DRAGONS/ADULTS" at bounding box center [111, 252] width 104 height 12
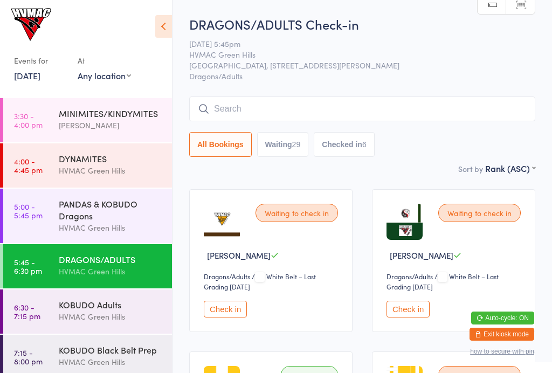
click at [373, 102] on input "search" at bounding box center [362, 108] width 346 height 25
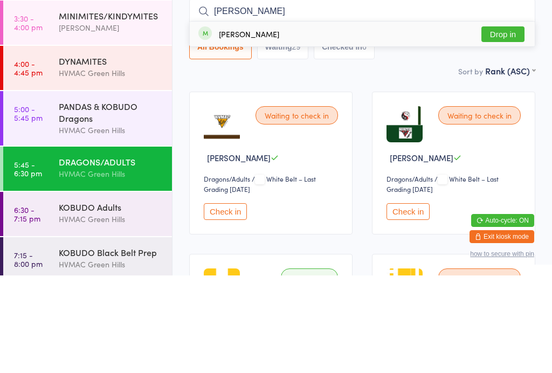
type input "Natalia"
click at [508, 124] on button "Drop in" at bounding box center [502, 132] width 43 height 16
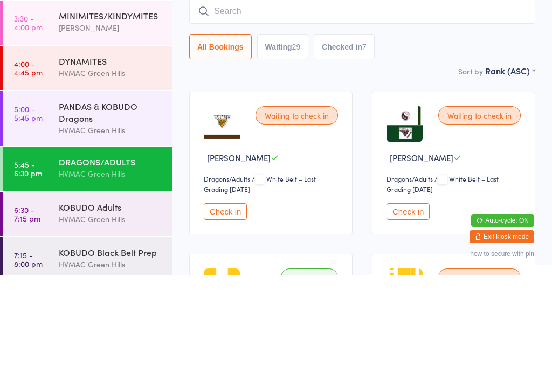
type input "n"
type input "henry"
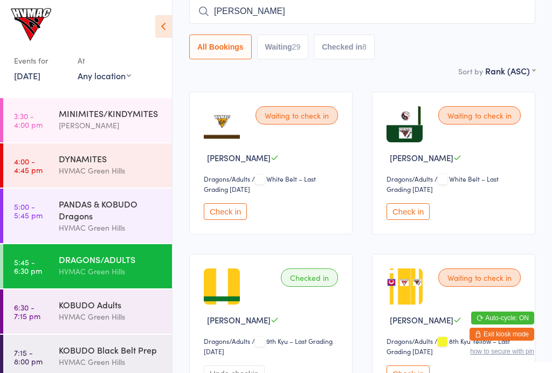
click at [281, 9] on input "Henry" at bounding box center [362, 11] width 346 height 25
type input "H"
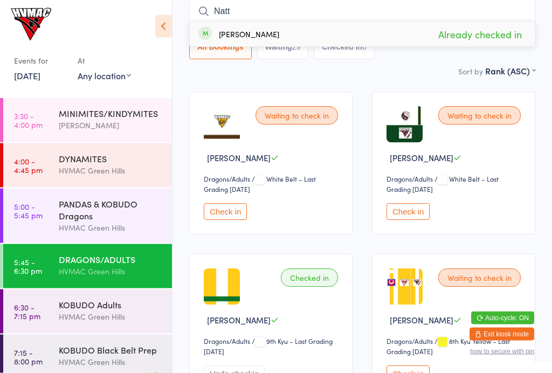
click at [301, 77] on div "Sort by Rank (ASC) First name (ASC) First name (DESC) Last name (ASC) Last name…" at bounding box center [362, 71] width 346 height 12
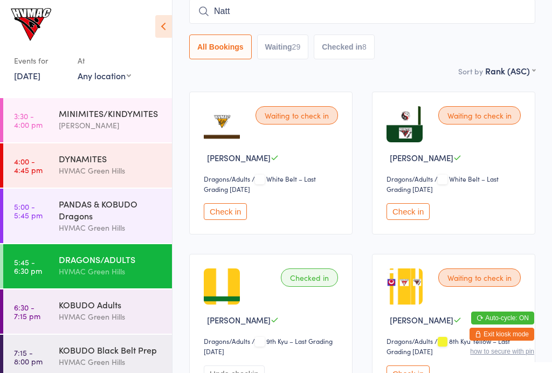
click at [292, 9] on input "Natt" at bounding box center [362, 11] width 346 height 25
type input "N"
click at [429, 60] on div "All Bookings Waiting 29 Checked in 8" at bounding box center [362, 47] width 346 height 25
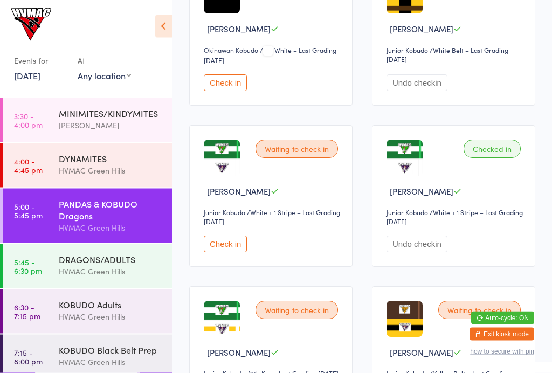
scroll to position [549, 0]
click at [216, 252] on button "Check in" at bounding box center [225, 243] width 43 height 17
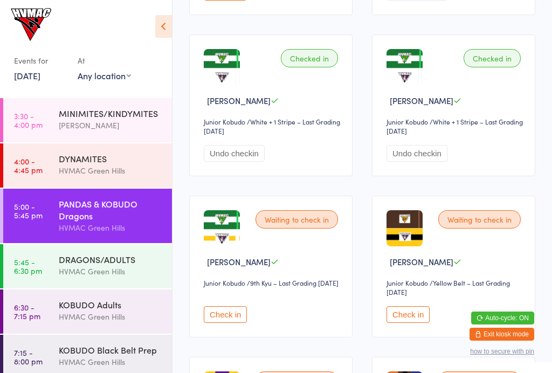
scroll to position [642, 0]
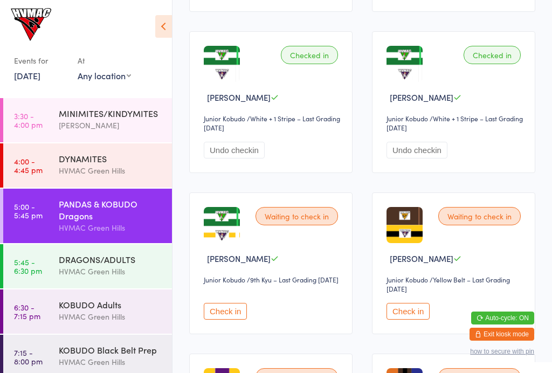
click at [412, 320] on button "Check in" at bounding box center [407, 311] width 43 height 17
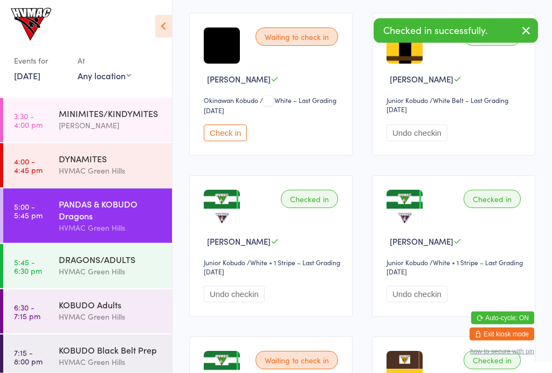
click at [221, 141] on button "Check in" at bounding box center [225, 133] width 43 height 17
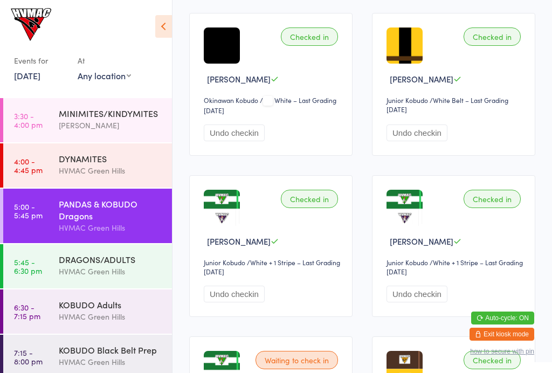
click at [129, 251] on div "DRAGONS/ADULTS HVMAC Green Hills" at bounding box center [115, 265] width 113 height 43
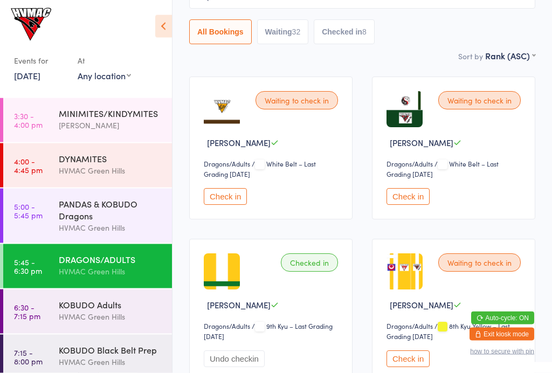
scroll to position [112, 0]
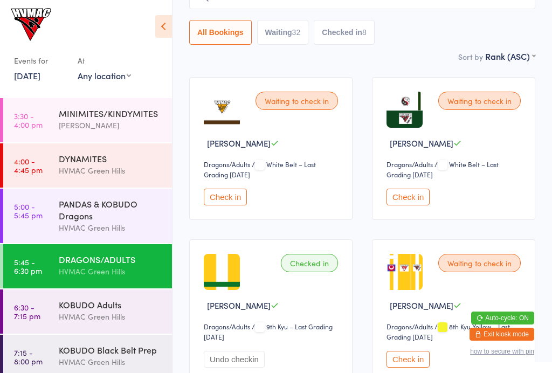
click at [128, 260] on div "DRAGONS/ADULTS" at bounding box center [111, 259] width 104 height 12
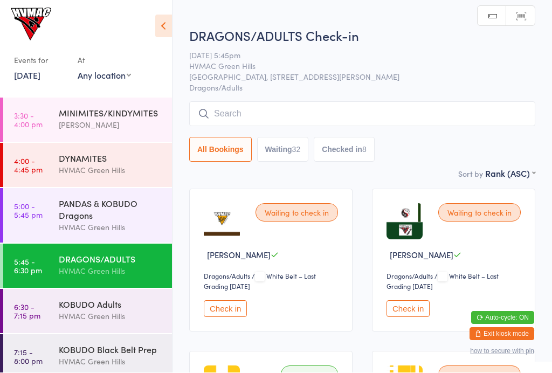
scroll to position [1, 0]
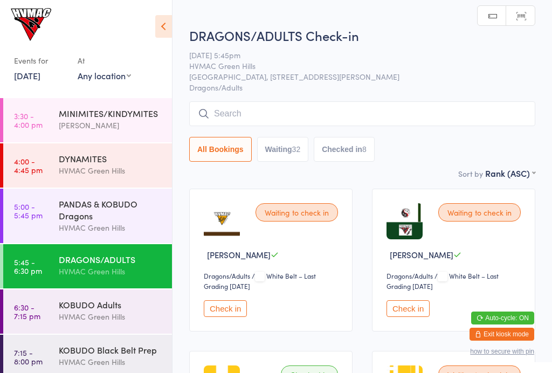
click at [235, 112] on input "search" at bounding box center [362, 113] width 346 height 25
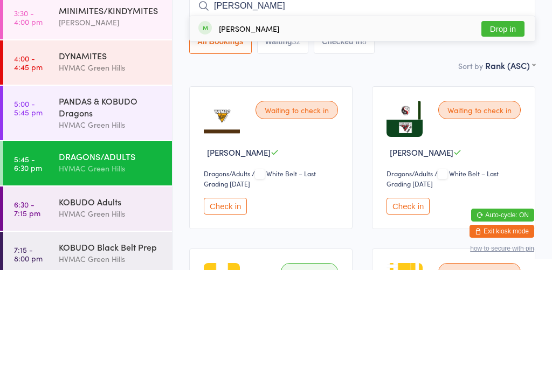
type input "Blake"
click at [506, 124] on button "Drop in" at bounding box center [502, 132] width 43 height 16
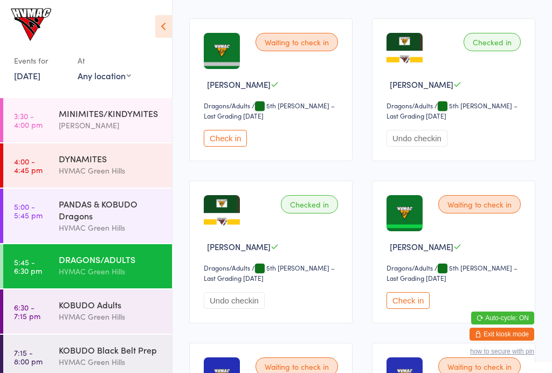
scroll to position [1818, 0]
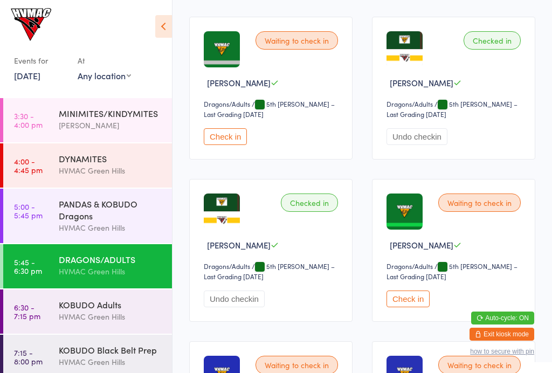
click at [403, 302] on button "Check in" at bounding box center [407, 298] width 43 height 17
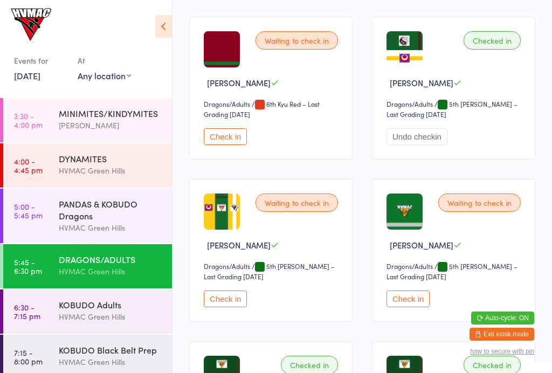
click at [115, 316] on div "HVMAC Green Hills" at bounding box center [111, 316] width 104 height 12
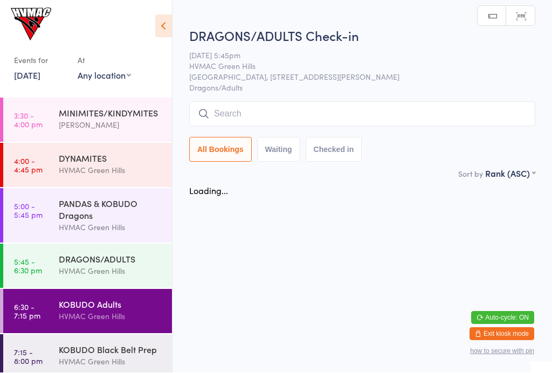
scroll to position [1, 0]
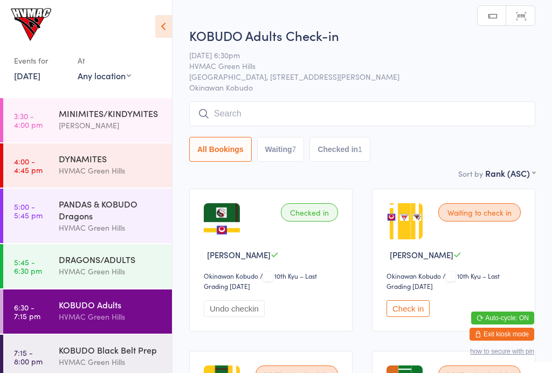
click at [292, 158] on button "Waiting 7" at bounding box center [280, 149] width 47 height 25
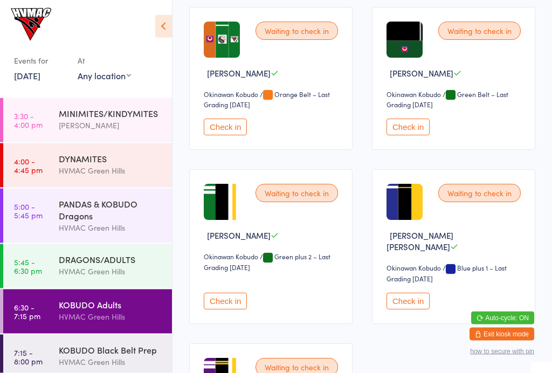
scroll to position [340, 0]
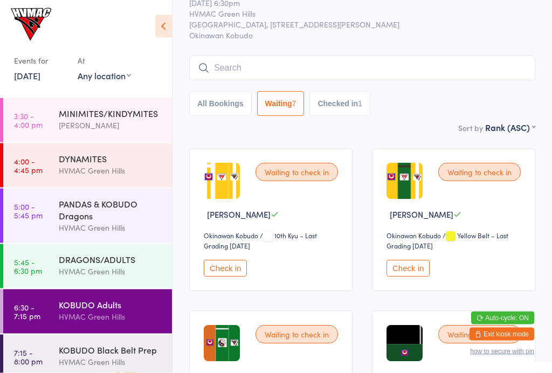
click at [366, 95] on button "Checked in 1" at bounding box center [339, 104] width 61 height 25
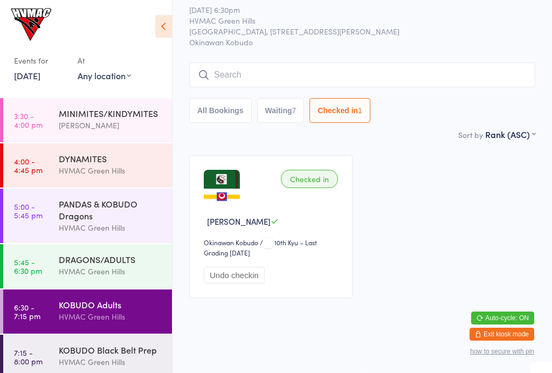
click at [286, 103] on button "Waiting 7" at bounding box center [280, 110] width 47 height 25
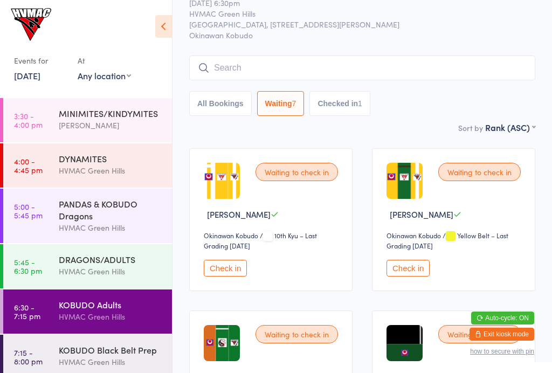
click at [359, 101] on button "Checked in 1" at bounding box center [339, 103] width 61 height 25
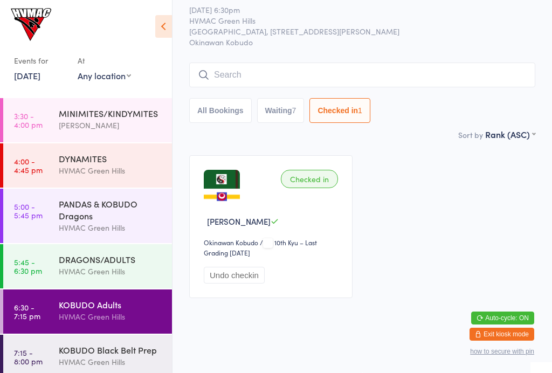
click at [294, 98] on button "Waiting 7" at bounding box center [280, 110] width 47 height 25
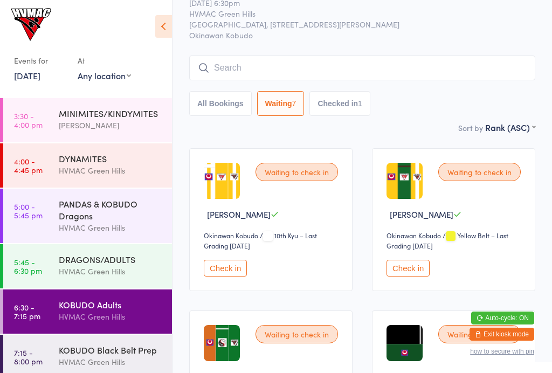
click at [362, 110] on button "Checked in 1" at bounding box center [339, 103] width 61 height 25
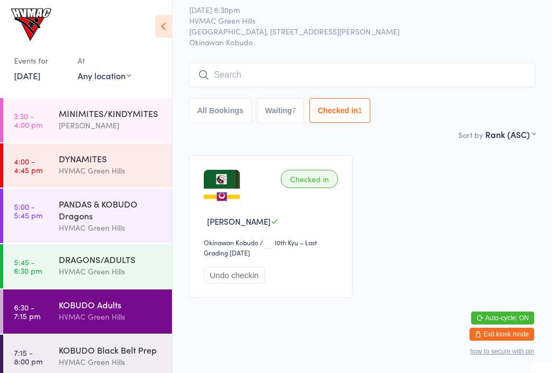
click at [281, 109] on button "Waiting 7" at bounding box center [280, 110] width 47 height 25
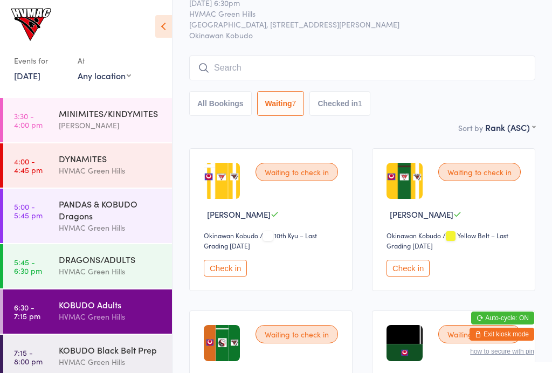
click at [359, 105] on button "Checked in 1" at bounding box center [339, 103] width 61 height 25
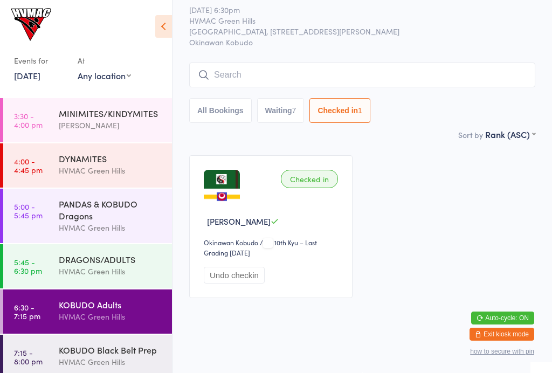
click at [289, 110] on button "Waiting 7" at bounding box center [280, 110] width 47 height 25
select select "4"
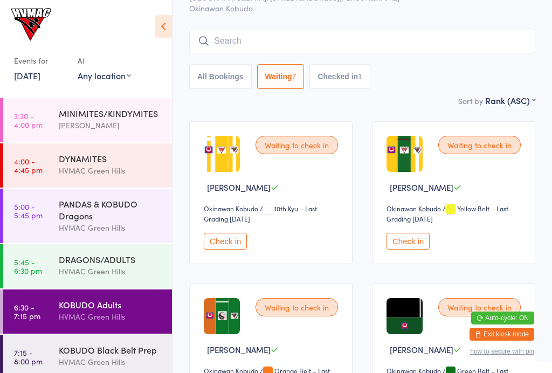
scroll to position [69, 0]
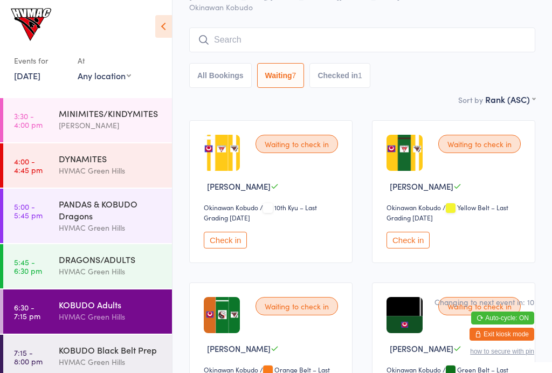
click at [234, 243] on button "Check in" at bounding box center [225, 240] width 43 height 17
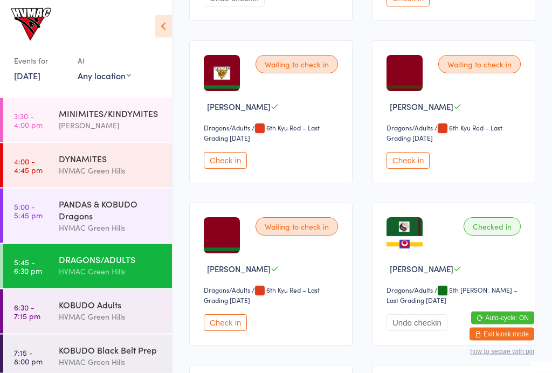
scroll to position [1632, 0]
click at [215, 331] on button "Check in" at bounding box center [225, 322] width 43 height 17
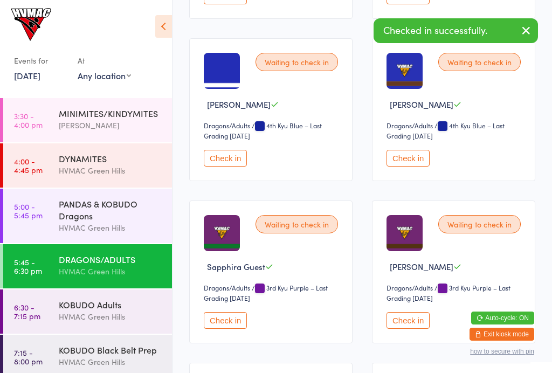
scroll to position [2607, 0]
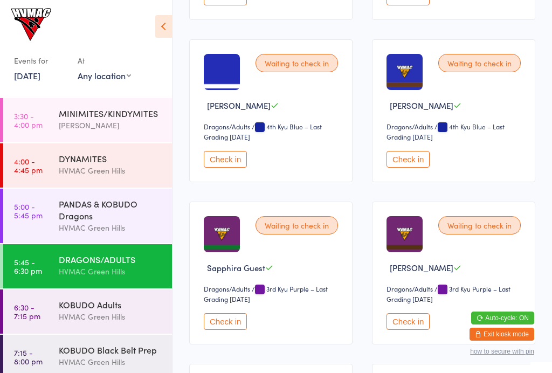
click at [413, 168] on button "Check in" at bounding box center [407, 159] width 43 height 17
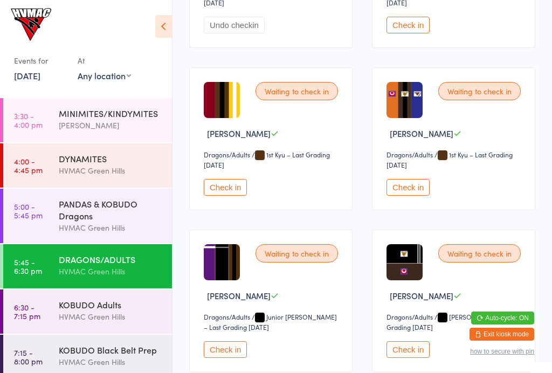
scroll to position [3390, 0]
click at [238, 196] on button "Check in" at bounding box center [225, 187] width 43 height 17
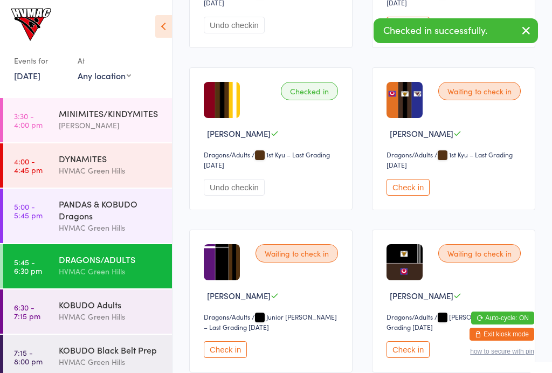
click at [417, 196] on button "Check in" at bounding box center [407, 187] width 43 height 17
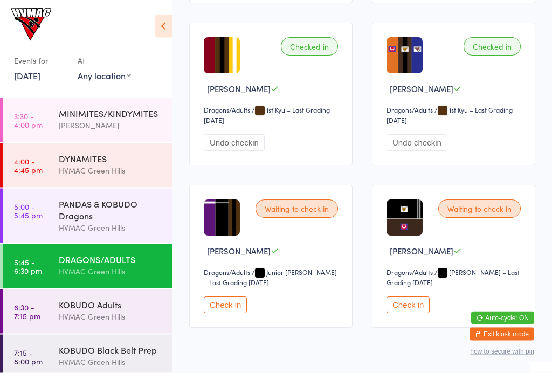
scroll to position [3438, 0]
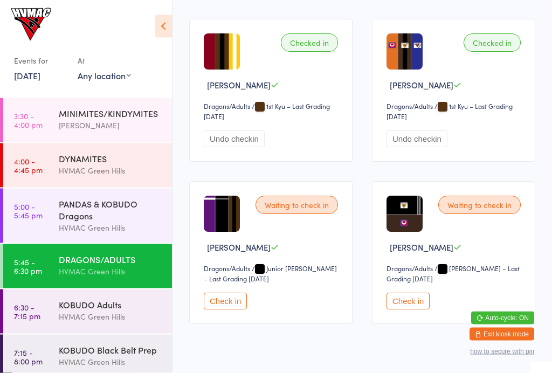
click at [400, 310] on button "Check in" at bounding box center [407, 301] width 43 height 17
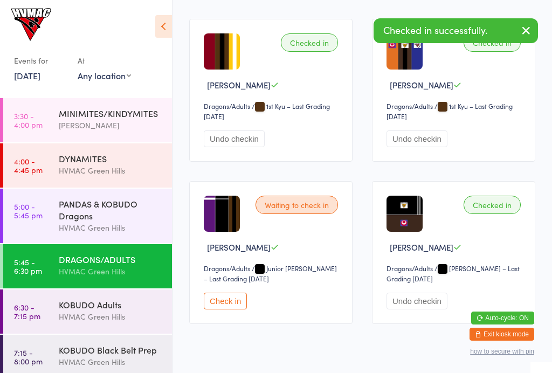
click at [212, 324] on div "Waiting to check in Hannah Cowled Dragons/Adults Dragons/Adults / Junior Shodan…" at bounding box center [270, 252] width 163 height 143
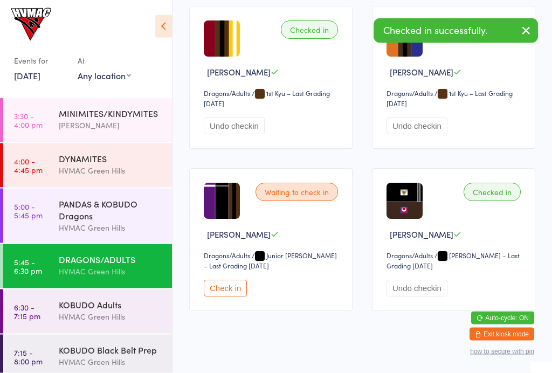
scroll to position [3493, 0]
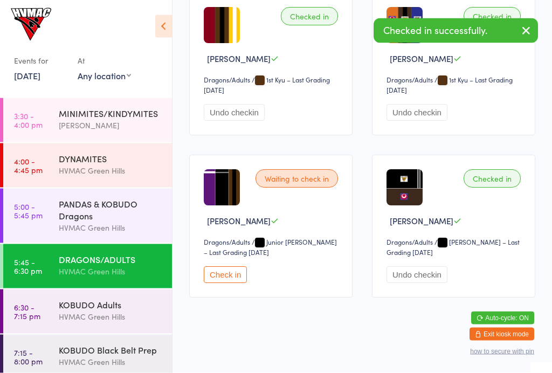
click at [206, 283] on button "Check in" at bounding box center [225, 275] width 43 height 17
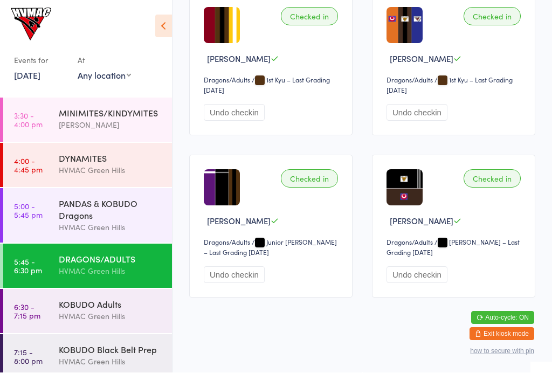
click at [91, 274] on div "HVMAC Green Hills" at bounding box center [111, 271] width 104 height 12
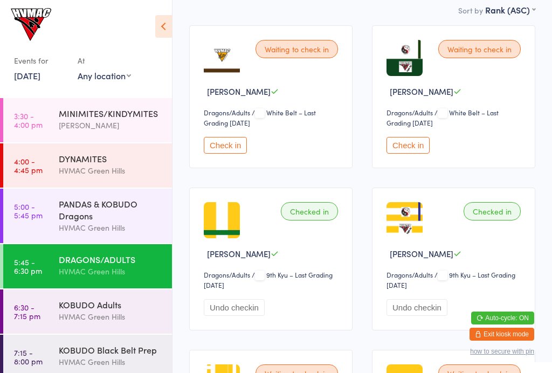
scroll to position [0, 0]
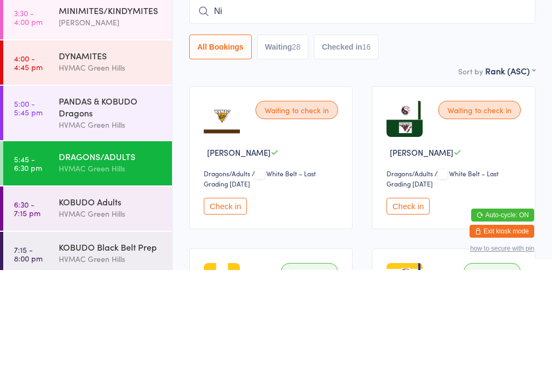
scroll to position [103, 0]
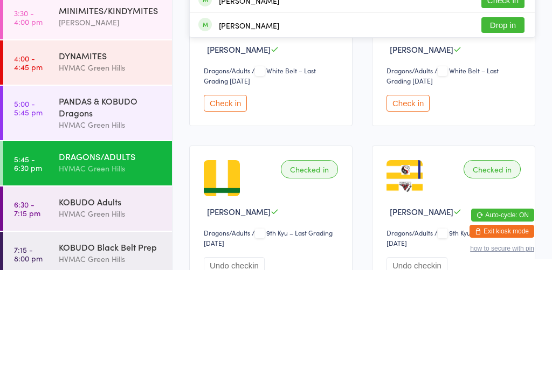
type input "Nic"
click at [506, 108] on button "Check in" at bounding box center [502, 103] width 43 height 16
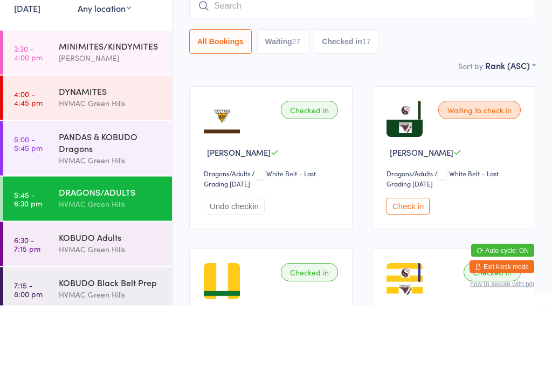
scroll to position [37, 0]
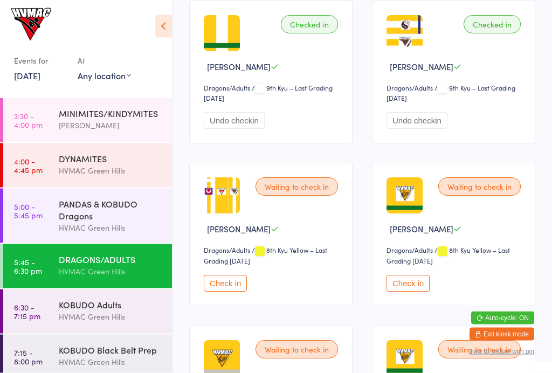
scroll to position [351, 0]
click at [67, 332] on div "KOBUDO Adults HVMAC Green Hills" at bounding box center [115, 310] width 113 height 43
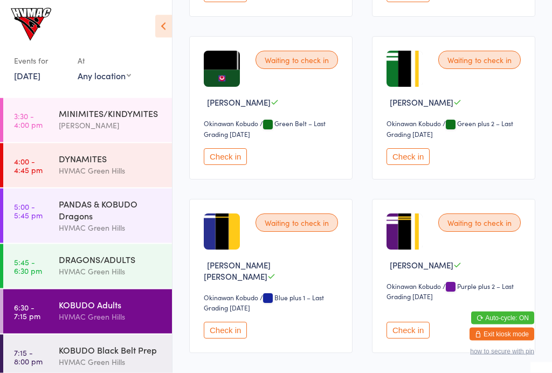
scroll to position [473, 0]
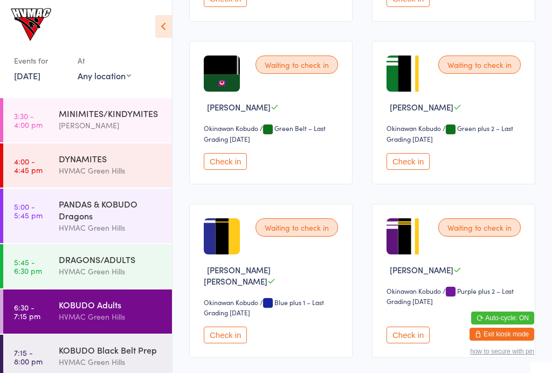
click at [33, 256] on link "5:45 - 6:30 pm DRAGONS/ADULTS HVMAC Green Hills" at bounding box center [87, 266] width 169 height 44
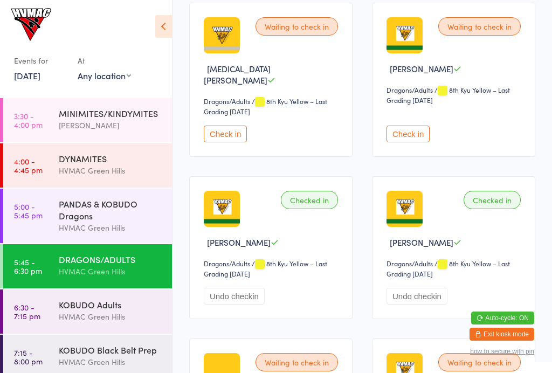
scroll to position [673, 0]
click at [258, 300] on button "Undo checkin" at bounding box center [234, 296] width 61 height 17
click at [433, 302] on button "Undo checkin" at bounding box center [416, 296] width 61 height 17
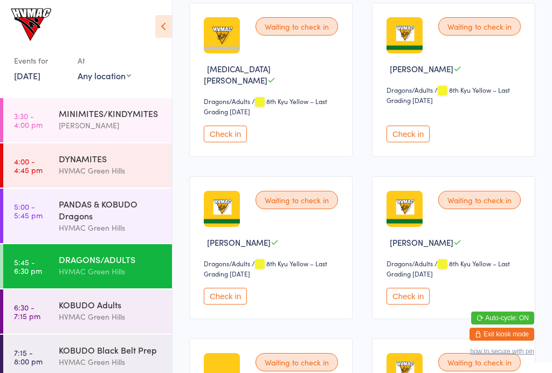
click at [416, 298] on button "Check in" at bounding box center [407, 296] width 43 height 17
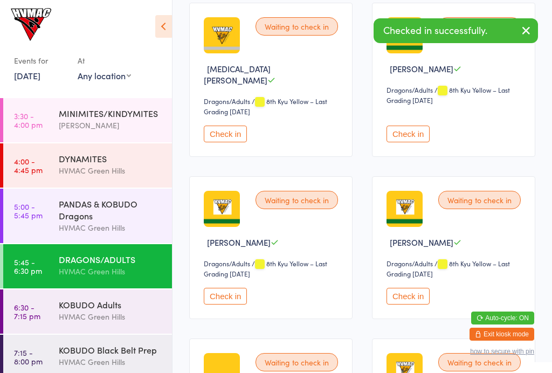
click at [232, 304] on button "Check in" at bounding box center [225, 296] width 43 height 17
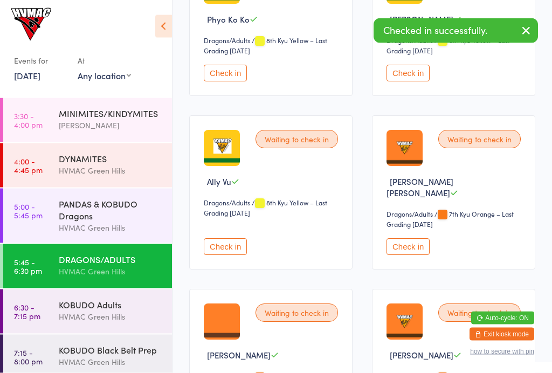
scroll to position [1059, 0]
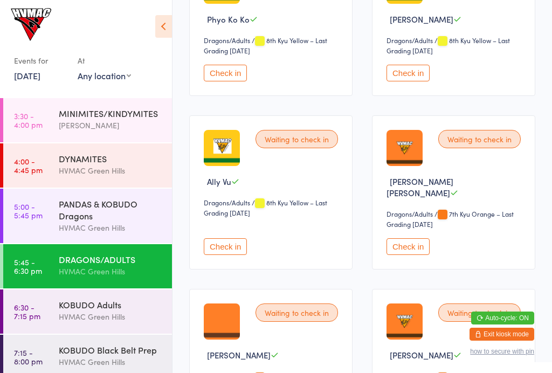
click at [413, 243] on button "Check in" at bounding box center [407, 246] width 43 height 17
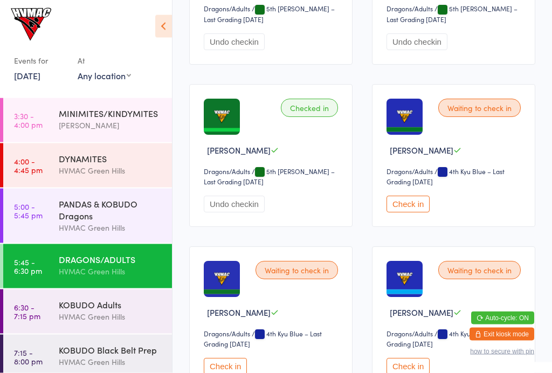
scroll to position [2239, 0]
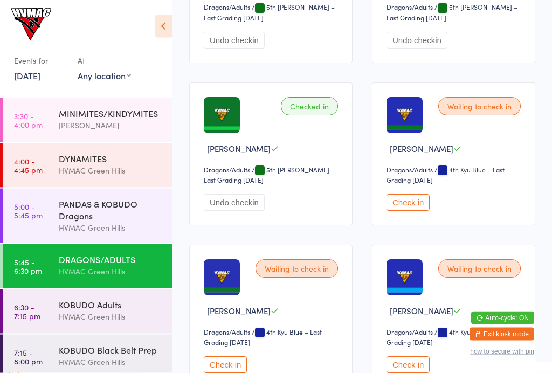
click at [412, 206] on div "Waiting to check in Amelia Cummings Dragons/Adults Dragons/Adults / 4th Kyu Blu…" at bounding box center [453, 154] width 163 height 143
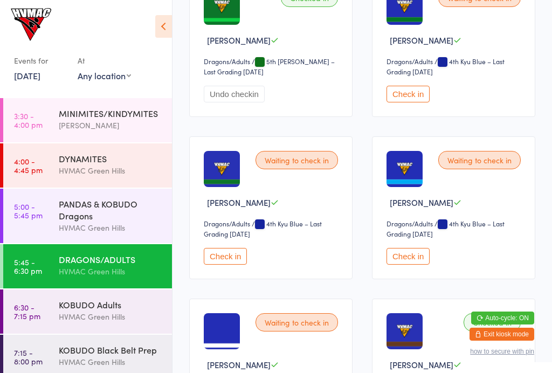
scroll to position [2353, 0]
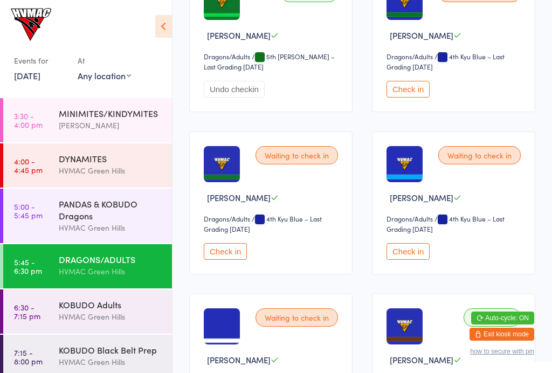
click at [234, 260] on button "Check in" at bounding box center [225, 251] width 43 height 17
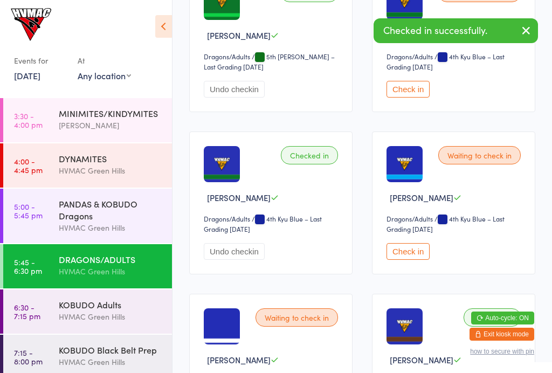
click at [520, 41] on button "button" at bounding box center [526, 31] width 24 height 25
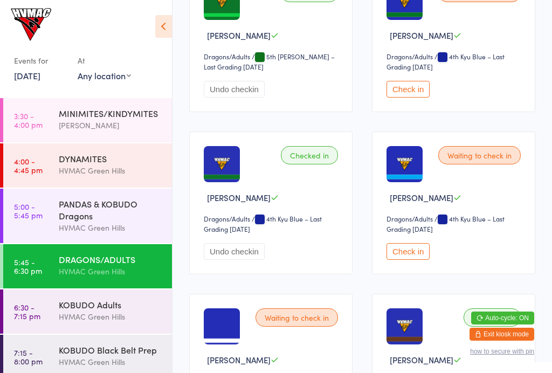
click at [404, 98] on button "Check in" at bounding box center [407, 89] width 43 height 17
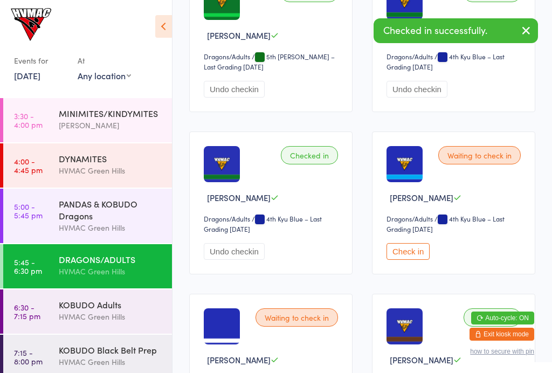
click at [536, 33] on button "button" at bounding box center [526, 31] width 24 height 25
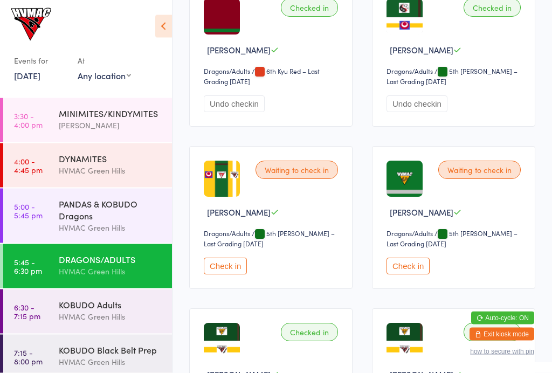
scroll to position [1851, 0]
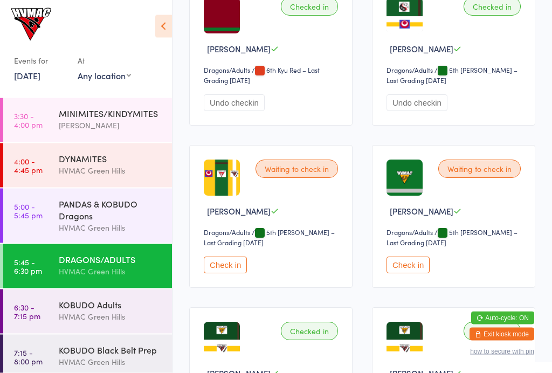
click at [486, 205] on div "Waiting to check in Aparna Kodur Dragons/Adults Dragons/Adults / 5th Kyu Green …" at bounding box center [453, 216] width 163 height 143
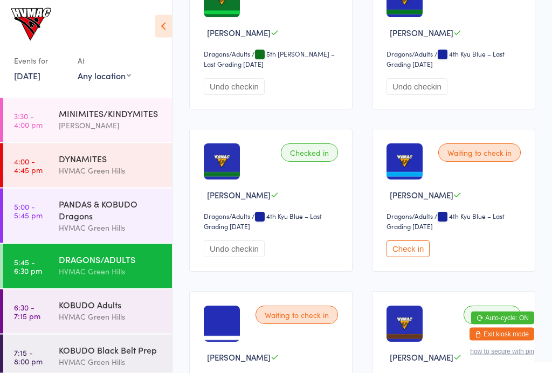
click at [413, 258] on button "Check in" at bounding box center [407, 249] width 43 height 17
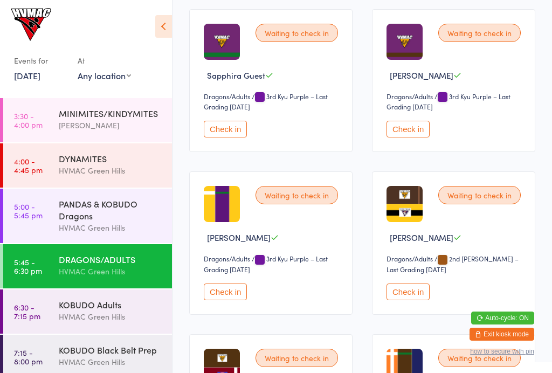
scroll to position [2800, 0]
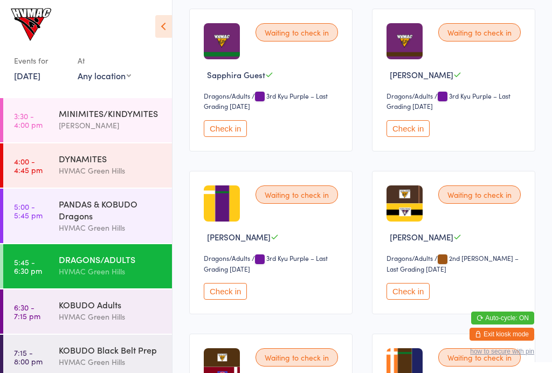
click at [226, 137] on button "Check in" at bounding box center [225, 128] width 43 height 17
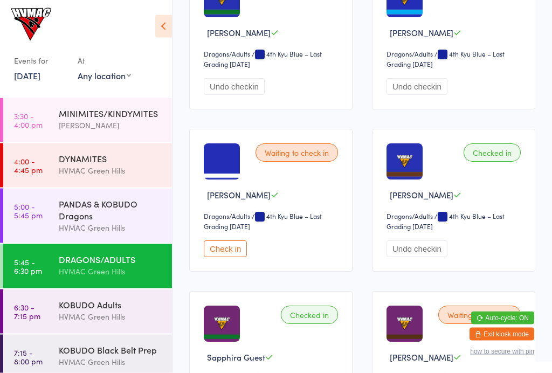
click at [228, 258] on button "Check in" at bounding box center [225, 249] width 43 height 17
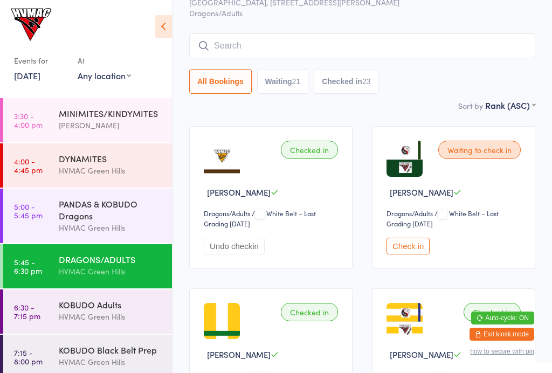
scroll to position [0, 0]
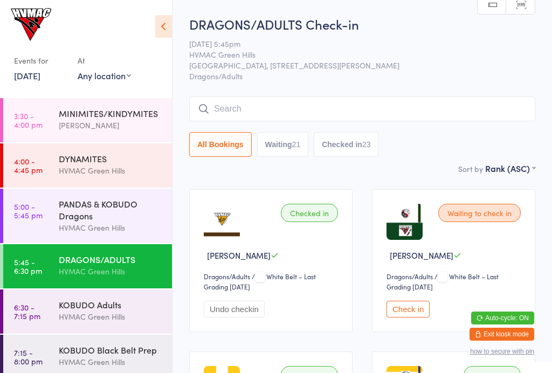
click at [436, 100] on input "search" at bounding box center [362, 108] width 346 height 25
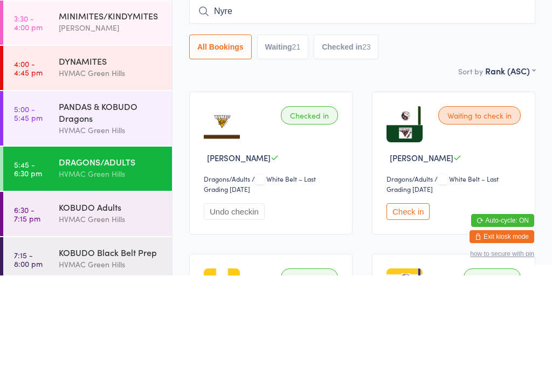
type input "Nyree"
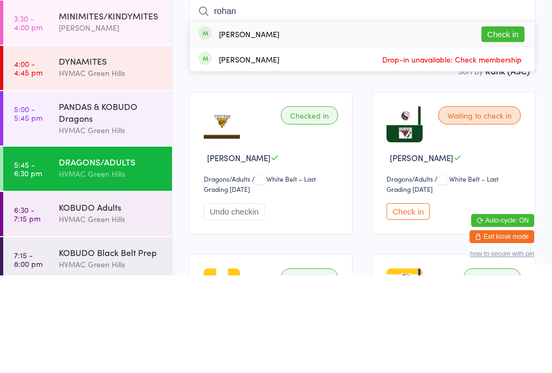
type input "rohan"
click at [517, 124] on button "Check in" at bounding box center [502, 132] width 43 height 16
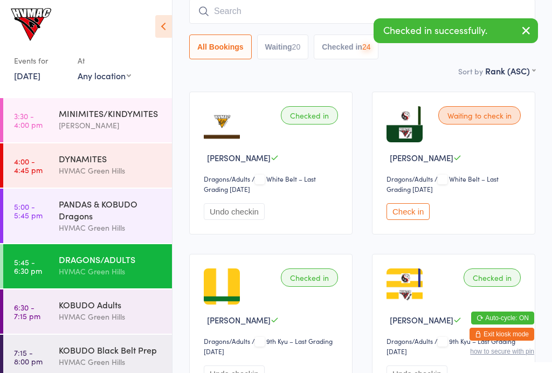
click at [462, 9] on input "search" at bounding box center [362, 11] width 346 height 25
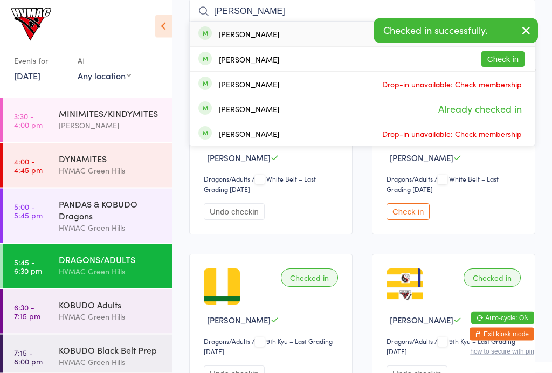
type input "Matt"
click at [509, 57] on button "Check in" at bounding box center [502, 60] width 43 height 16
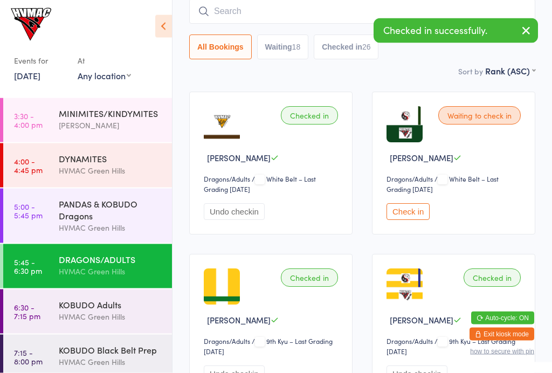
scroll to position [98, 0]
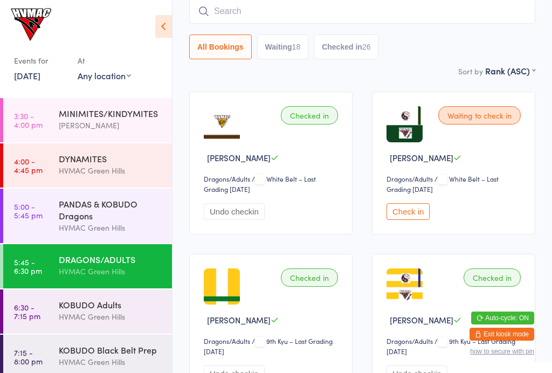
click at [285, 15] on input "search" at bounding box center [362, 11] width 346 height 25
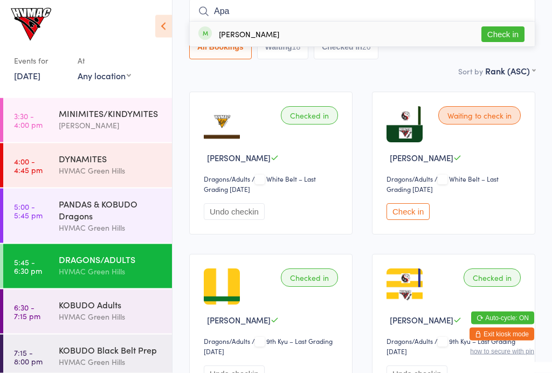
type input "Apa"
click at [505, 39] on button "Check in" at bounding box center [502, 35] width 43 height 16
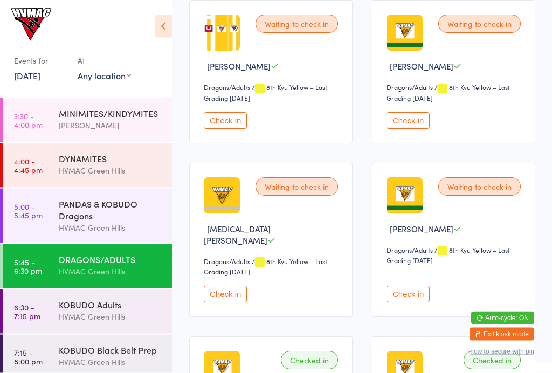
scroll to position [515, 0]
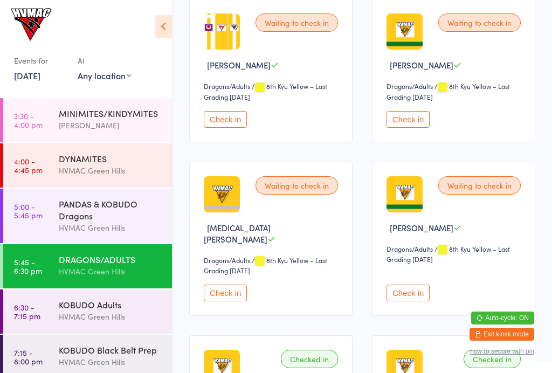
click at [413, 128] on button "Check in" at bounding box center [407, 119] width 43 height 17
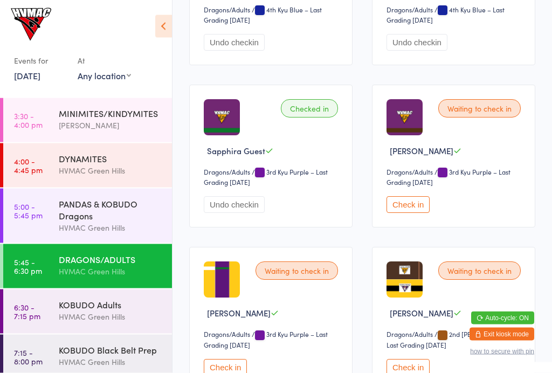
scroll to position [2839, 0]
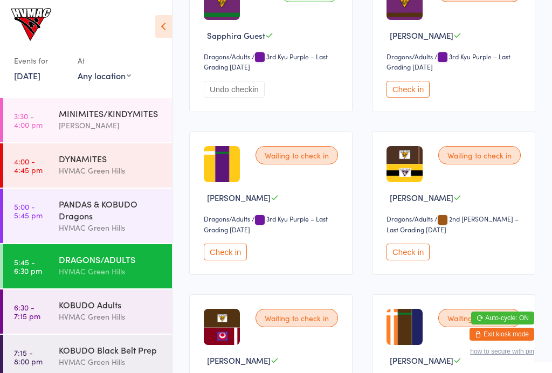
click at [418, 98] on button "Check in" at bounding box center [407, 89] width 43 height 17
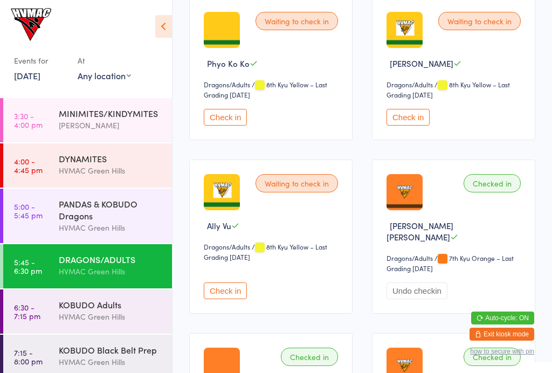
scroll to position [1014, 0]
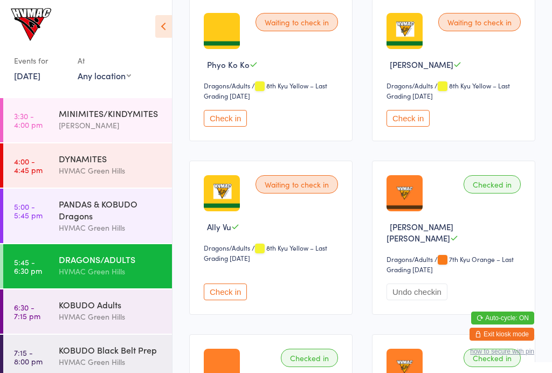
click at [414, 123] on button "Check in" at bounding box center [407, 118] width 43 height 17
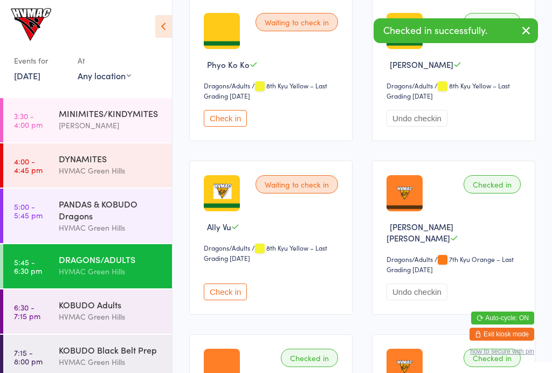
click at [226, 117] on button "Check in" at bounding box center [225, 118] width 43 height 17
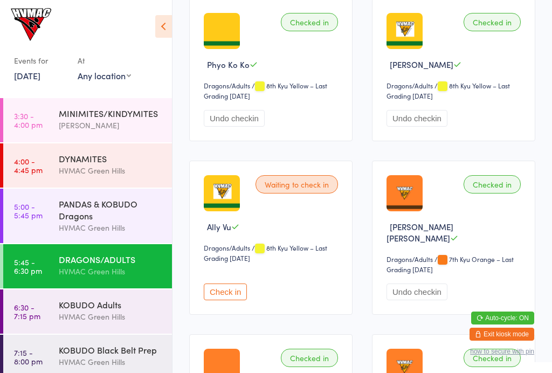
click at [231, 290] on button "Check in" at bounding box center [225, 291] width 43 height 17
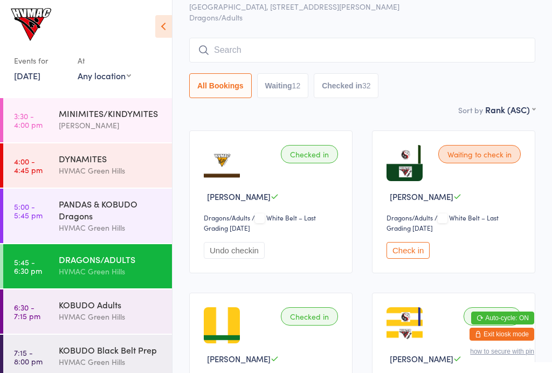
scroll to position [0, 0]
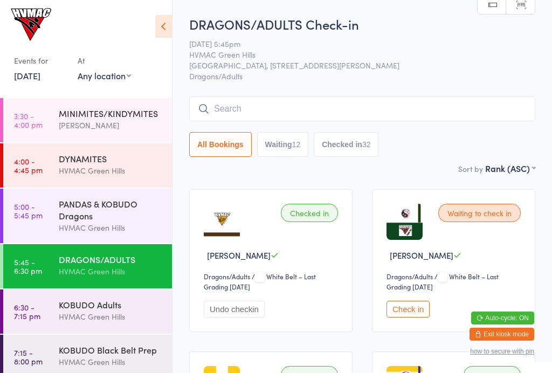
click at [298, 148] on div "12" at bounding box center [296, 144] width 9 height 9
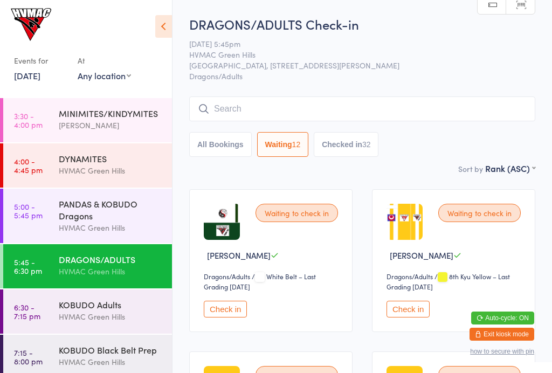
click at [230, 317] on button "Check in" at bounding box center [225, 309] width 43 height 17
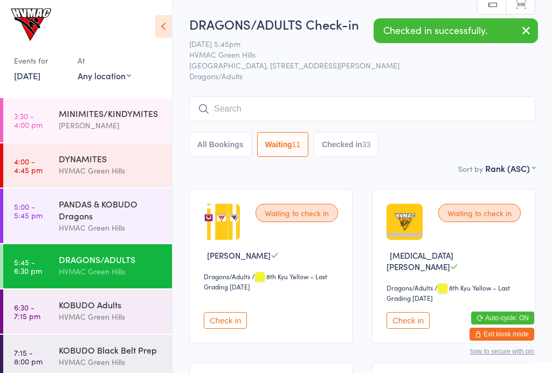
click at [224, 312] on button "Check in" at bounding box center [225, 320] width 43 height 17
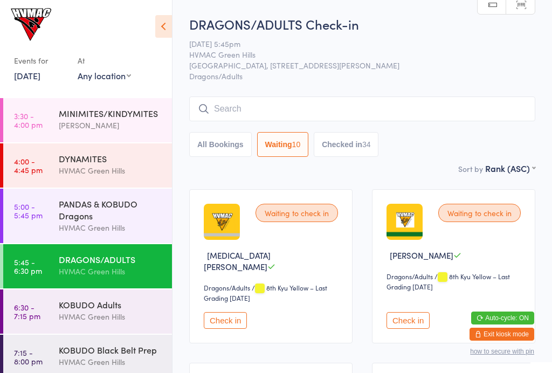
click at [213, 312] on button "Check in" at bounding box center [225, 320] width 43 height 17
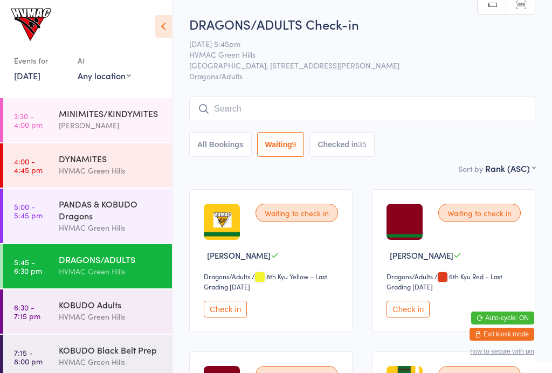
click at [225, 313] on button "Check in" at bounding box center [225, 309] width 43 height 17
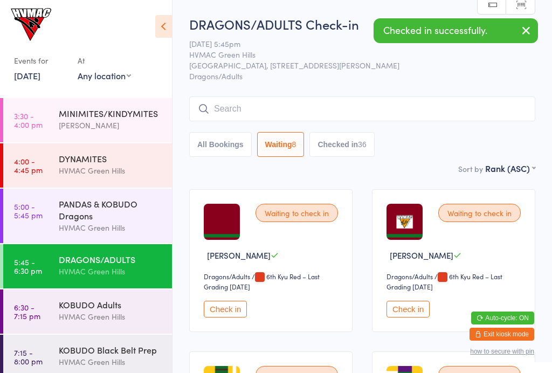
click at [228, 315] on button "Check in" at bounding box center [225, 309] width 43 height 17
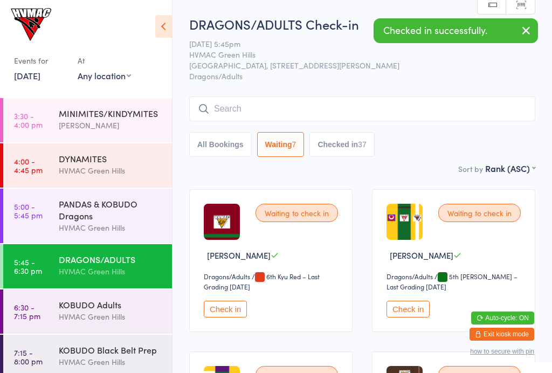
click at [226, 315] on button "Check in" at bounding box center [225, 309] width 43 height 17
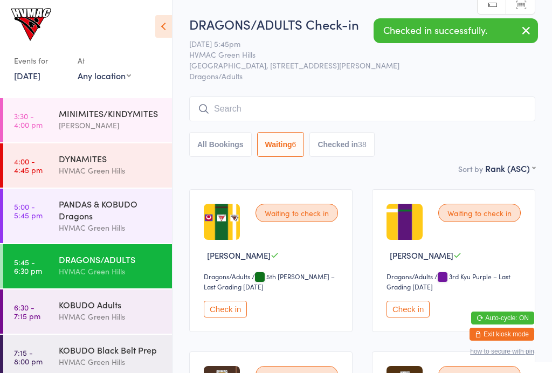
click at [226, 313] on button "Check in" at bounding box center [225, 309] width 43 height 17
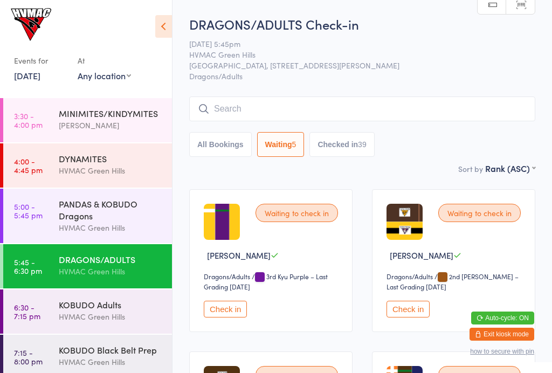
click at [230, 308] on button "Check in" at bounding box center [225, 309] width 43 height 17
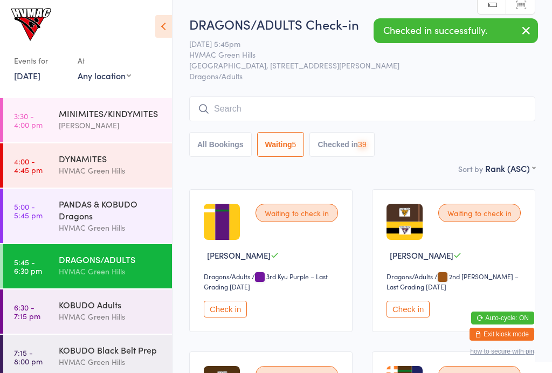
click at [220, 311] on button "Check in" at bounding box center [225, 309] width 43 height 17
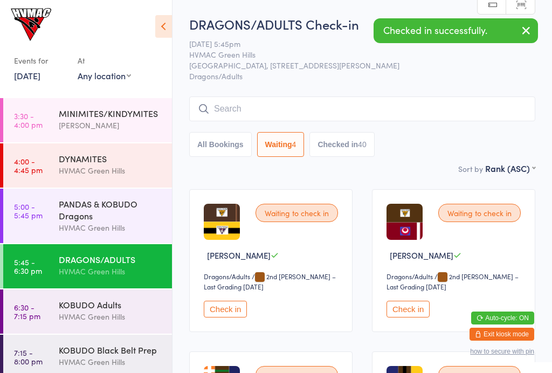
click at [230, 315] on button "Check in" at bounding box center [225, 309] width 43 height 17
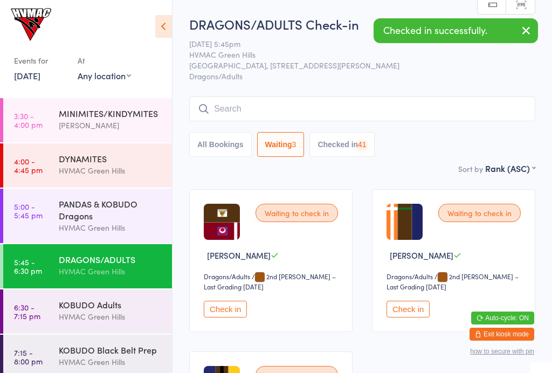
click at [227, 317] on button "Check in" at bounding box center [225, 309] width 43 height 17
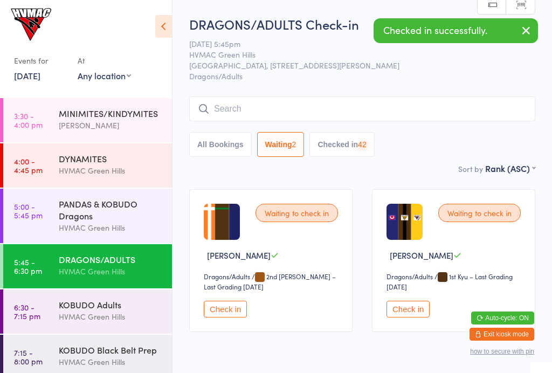
click at [226, 314] on button "Check in" at bounding box center [225, 309] width 43 height 17
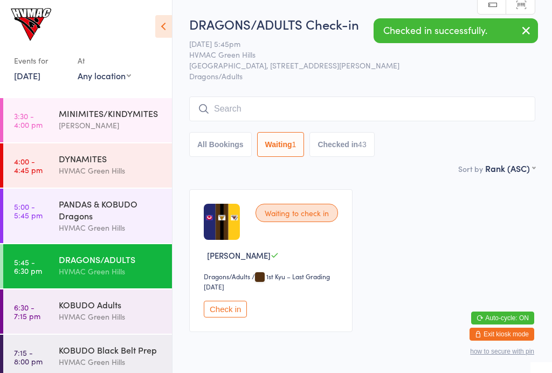
click at [228, 311] on button "Check in" at bounding box center [225, 309] width 43 height 17
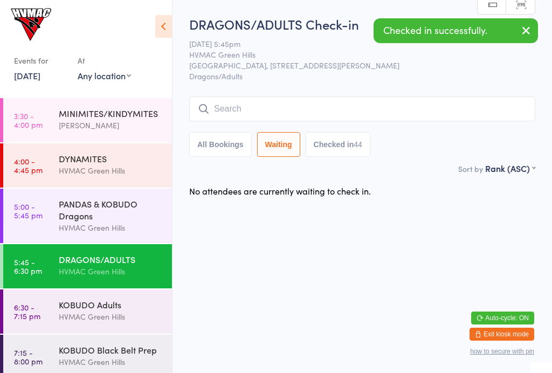
click at [357, 147] on button "Checked in 44" at bounding box center [338, 144] width 65 height 25
select select "6"
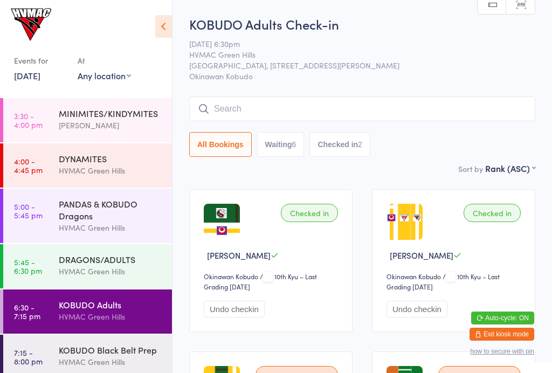
click at [161, 34] on icon at bounding box center [163, 26] width 17 height 23
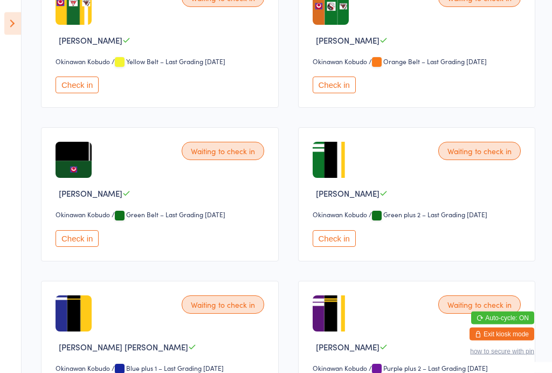
scroll to position [369, 0]
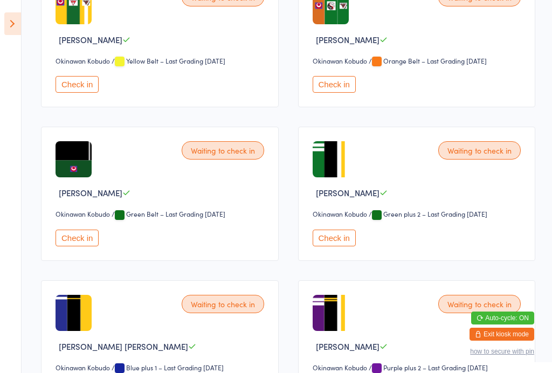
click at [343, 245] on button "Check in" at bounding box center [334, 238] width 43 height 17
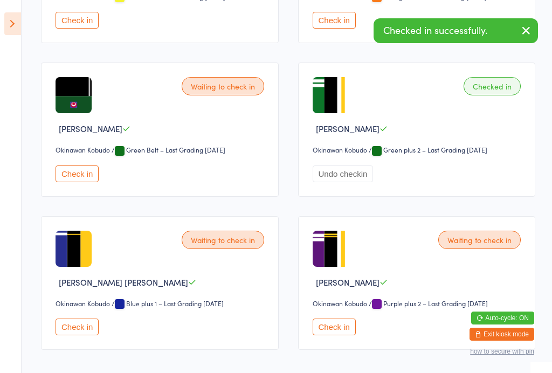
scroll to position [462, 0]
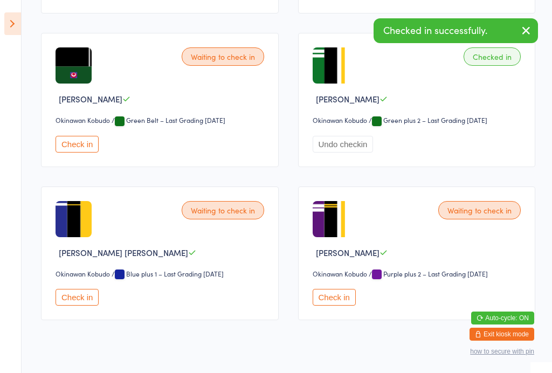
click at [344, 299] on button "Check in" at bounding box center [334, 297] width 43 height 17
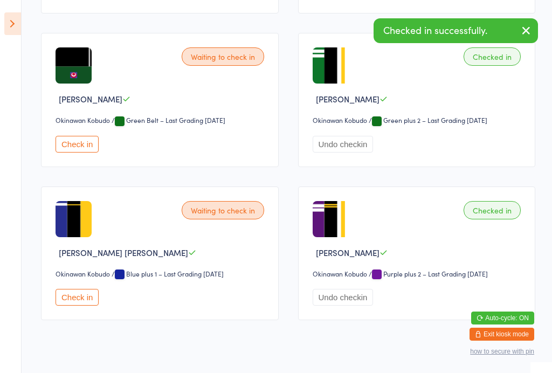
click at [94, 304] on button "Check in" at bounding box center [77, 297] width 43 height 17
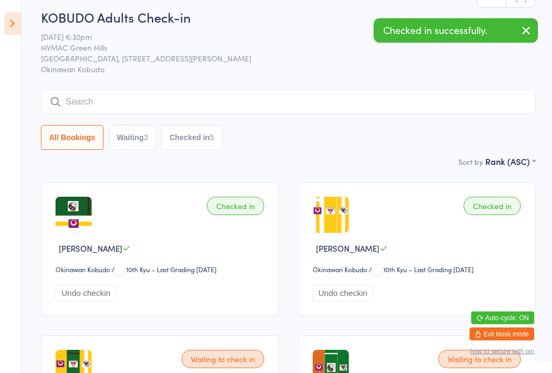
scroll to position [0, 0]
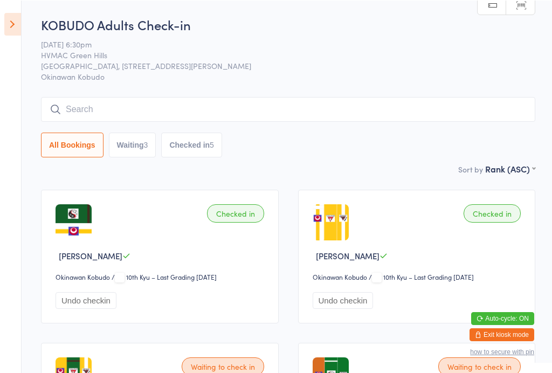
click at [356, 108] on input "search" at bounding box center [288, 108] width 494 height 25
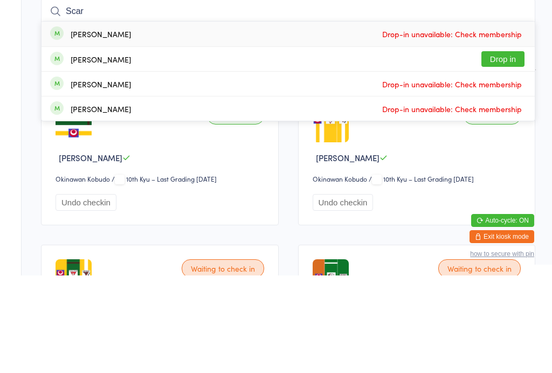
type input "Scar"
click at [504, 149] on button "Drop in" at bounding box center [502, 157] width 43 height 16
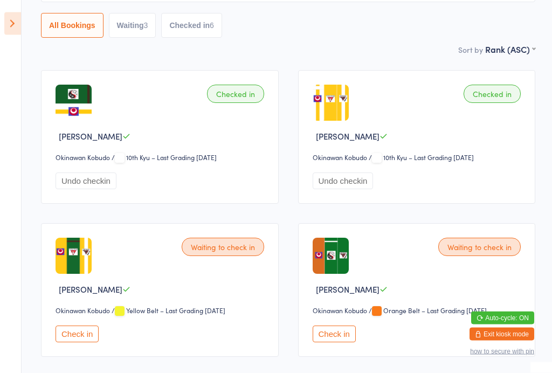
click at [348, 333] on button "Check in" at bounding box center [334, 334] width 43 height 17
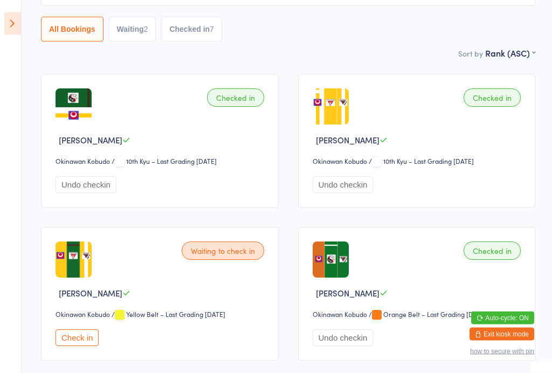
scroll to position [73, 0]
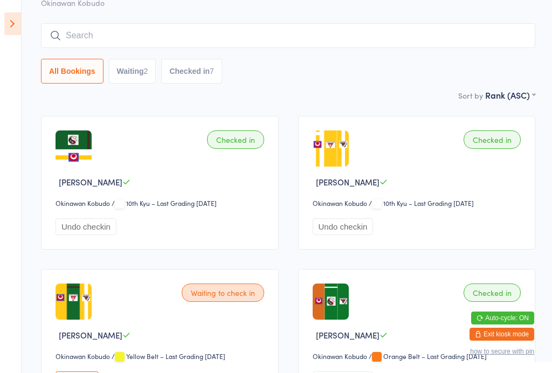
click at [14, 27] on icon at bounding box center [12, 23] width 17 height 23
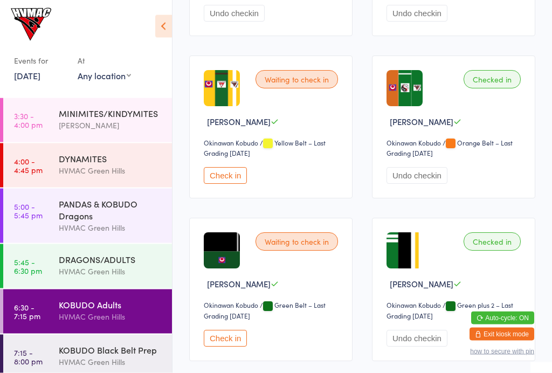
scroll to position [380, 0]
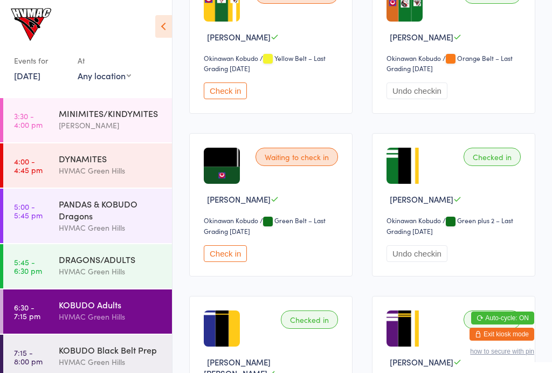
click at [106, 351] on div "KOBUDO Black Belt Prep" at bounding box center [111, 350] width 104 height 12
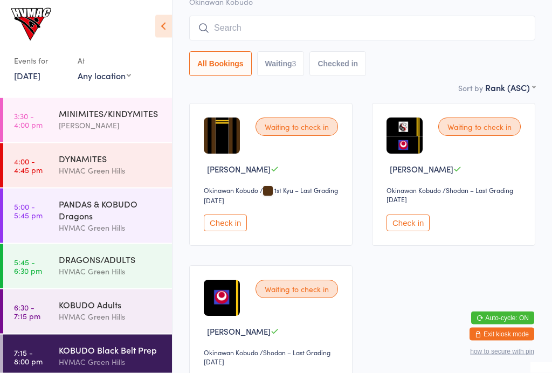
scroll to position [88, 0]
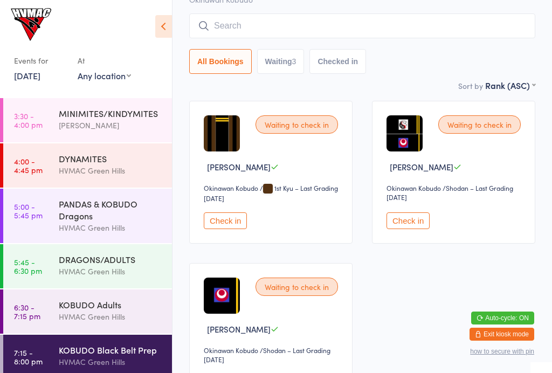
click at [287, 33] on input "search" at bounding box center [362, 25] width 346 height 25
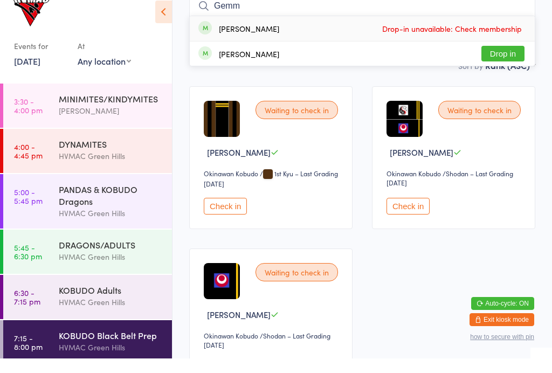
type input "Gemm"
click at [503, 60] on button "Drop in" at bounding box center [502, 68] width 43 height 16
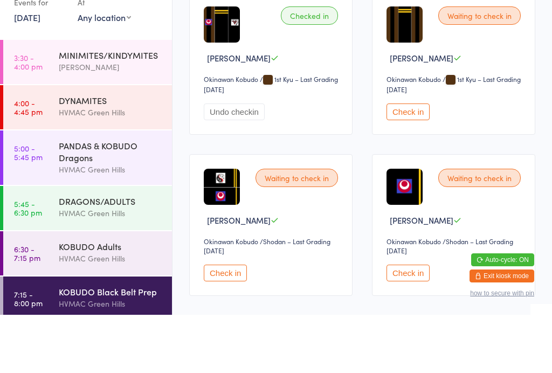
scroll to position [148, 0]
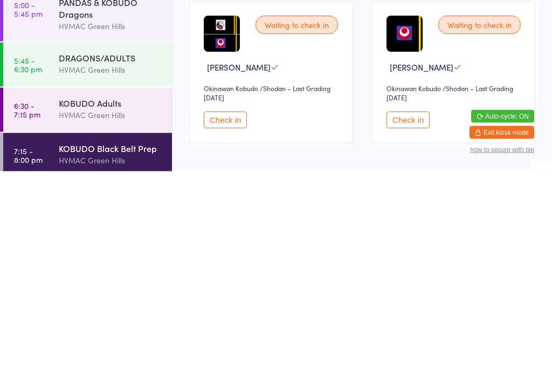
click at [120, 310] on div "HVMAC Green Hills" at bounding box center [111, 316] width 104 height 12
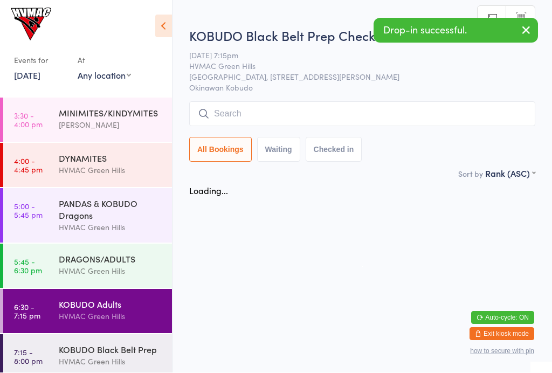
scroll to position [1, 0]
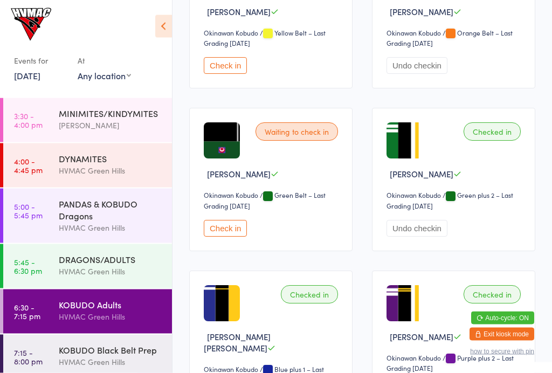
click at [235, 237] on button "Check in" at bounding box center [225, 228] width 43 height 17
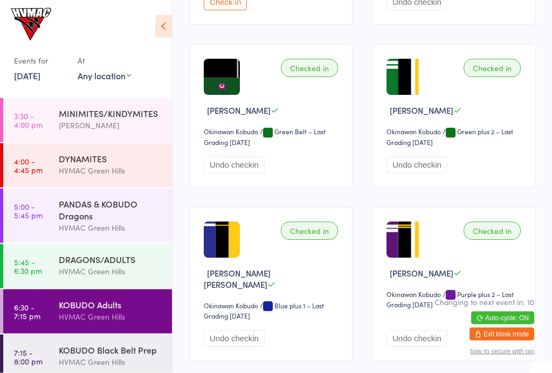
scroll to position [469, 0]
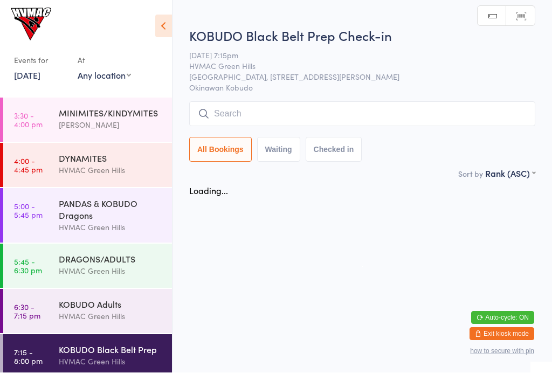
scroll to position [1, 0]
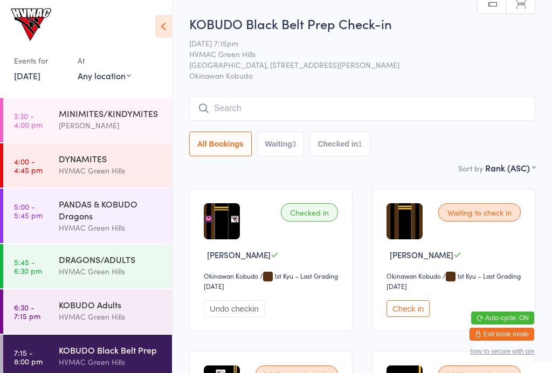
click at [422, 317] on button "Check in" at bounding box center [407, 308] width 43 height 17
